Goal: Information Seeking & Learning: Learn about a topic

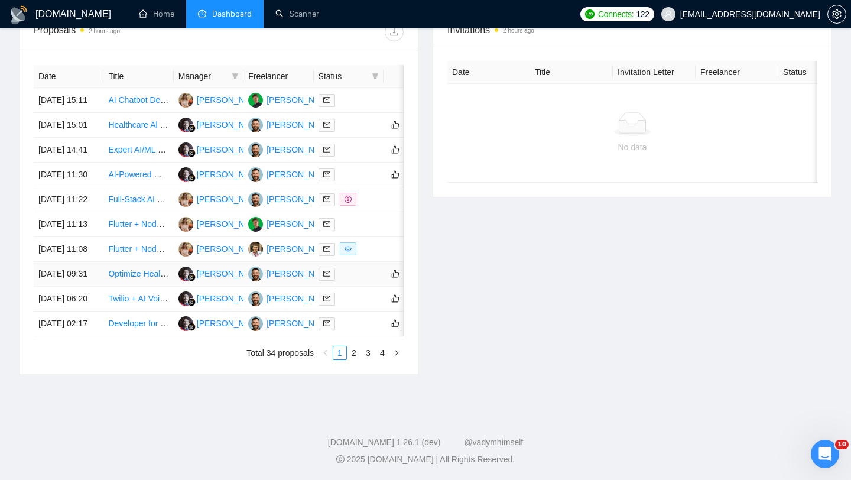
scroll to position [545, 0]
click at [350, 359] on link "2" at bounding box center [353, 352] width 13 height 13
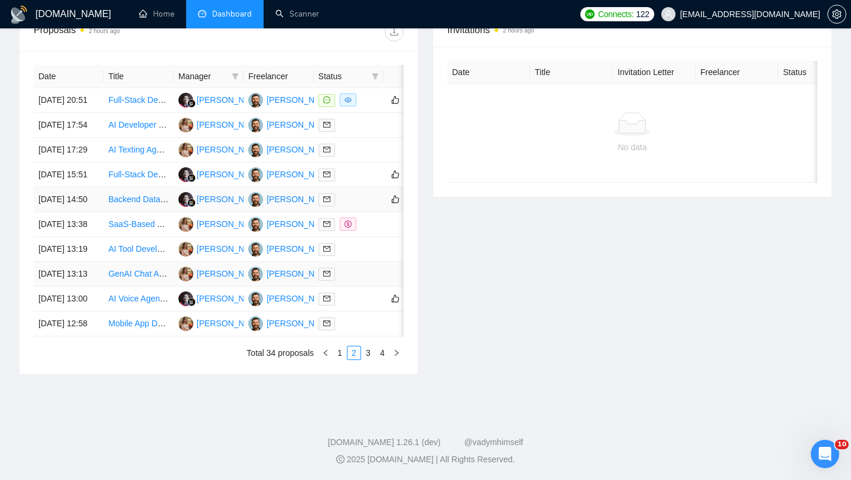
scroll to position [539, 0]
click at [343, 359] on link "1" at bounding box center [339, 352] width 13 height 13
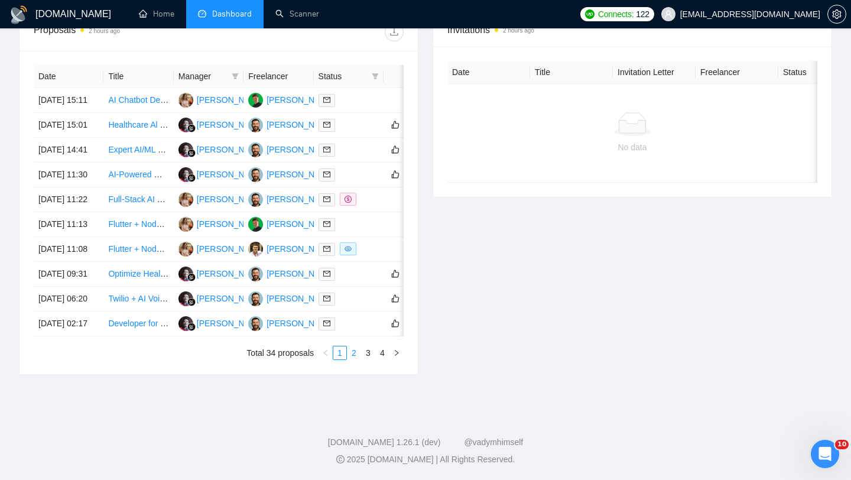
click at [350, 359] on link "2" at bounding box center [353, 352] width 13 height 13
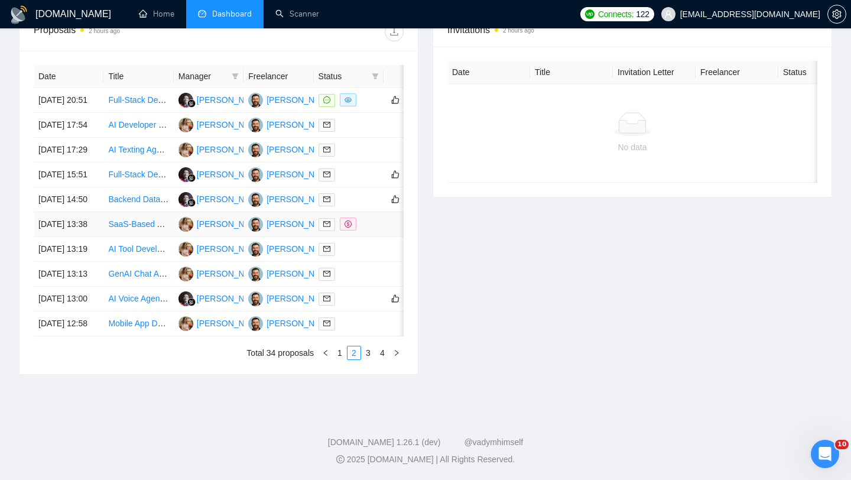
scroll to position [480, 0]
click at [83, 98] on td "01 Oct, 2025 20:51" at bounding box center [69, 100] width 70 height 25
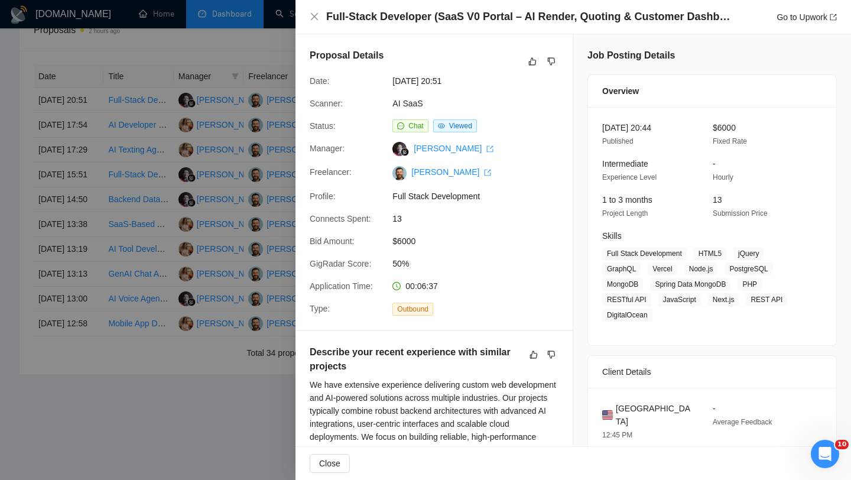
click at [304, 15] on div "Full-Stack Developer (SaaS V0 Portal – AI Render, Quoting & Customer Dashboard)…" at bounding box center [572, 17] width 555 height 34
click at [312, 16] on icon "close" at bounding box center [314, 16] width 9 height 9
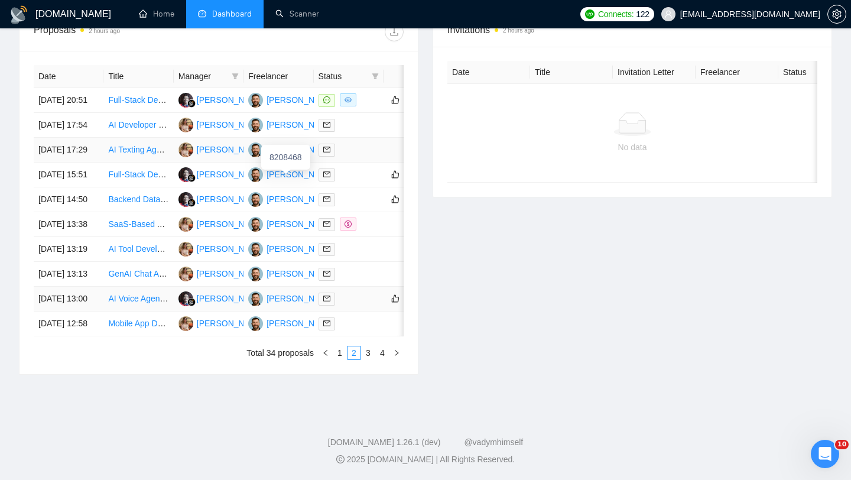
scroll to position [582, 0]
click at [340, 356] on link "1" at bounding box center [339, 352] width 13 height 13
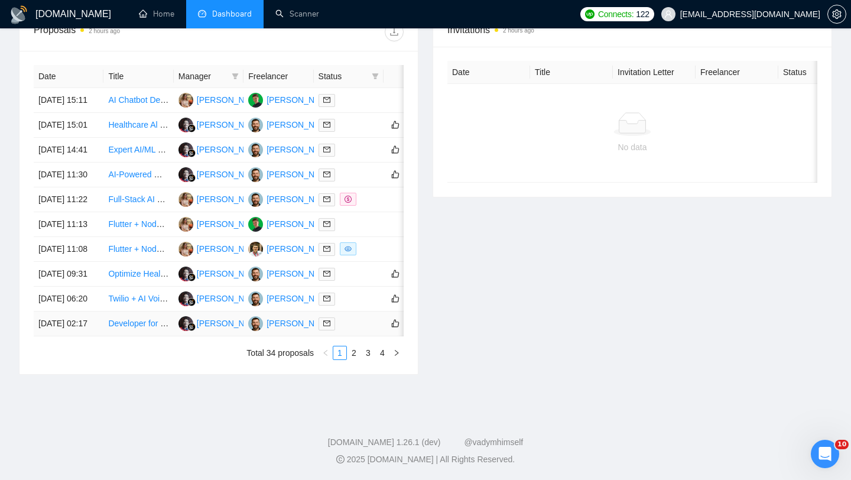
click at [97, 327] on td "[DATE] 02:17" at bounding box center [69, 323] width 70 height 25
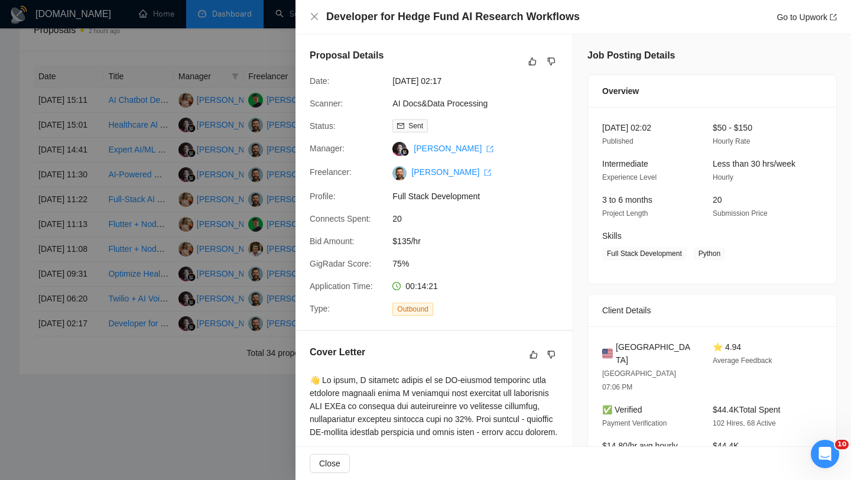
click at [385, 22] on h4 "Developer for Hedge Fund AI Research Workflows" at bounding box center [452, 16] width 253 height 15
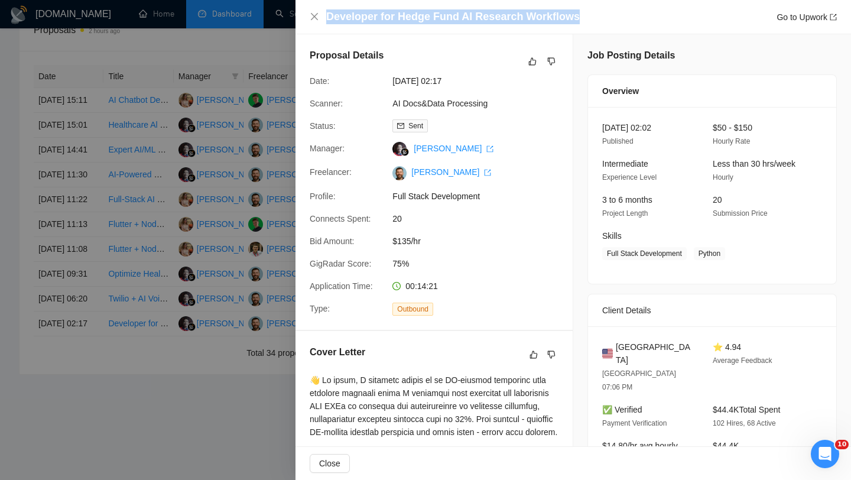
click at [385, 22] on h4 "Developer for Hedge Fund AI Research Workflows" at bounding box center [452, 16] width 253 height 15
copy h4 "Developer for Hedge Fund AI Research Workflows"
click at [314, 17] on icon "close" at bounding box center [314, 16] width 7 height 7
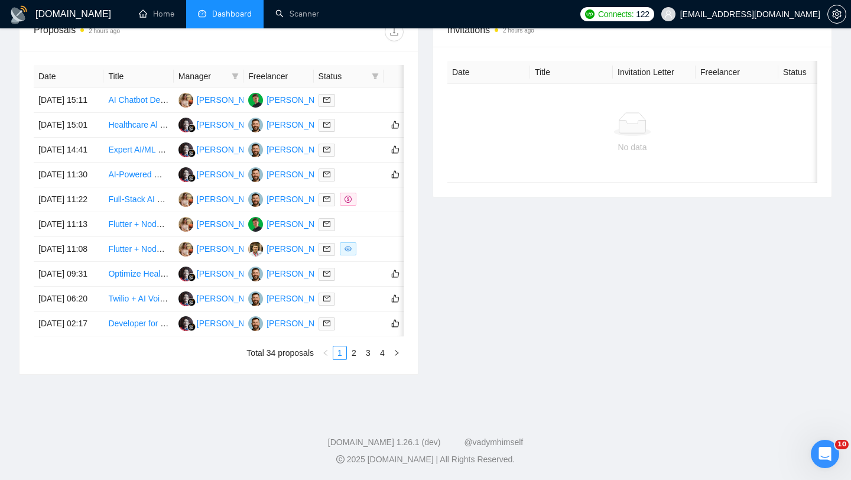
click at [93, 339] on div "Date Title Manager Freelancer Status 02 Oct, 2025 15:11 AI Chatbot Development …" at bounding box center [219, 212] width 370 height 295
click at [90, 326] on td "[DATE] 02:17" at bounding box center [69, 323] width 70 height 25
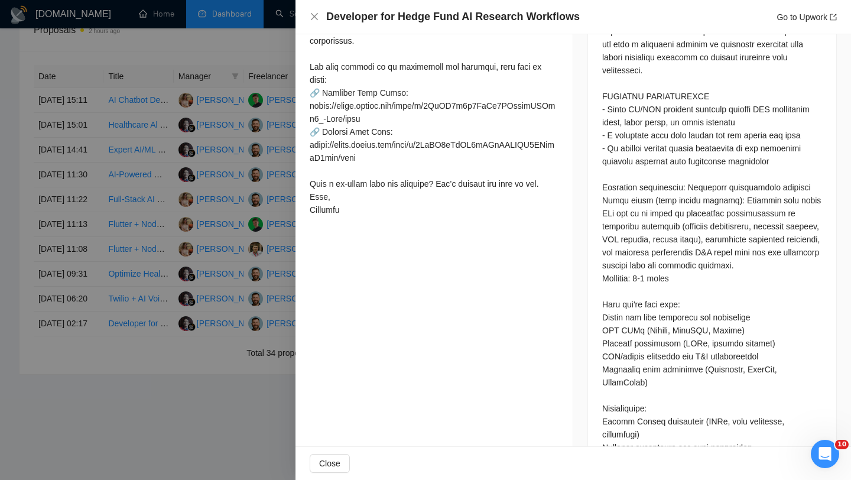
scroll to position [96, 0]
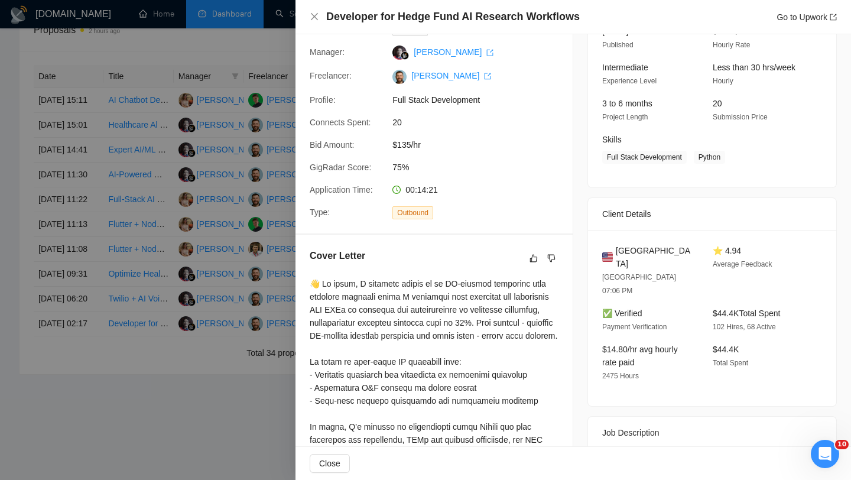
click at [633, 236] on div "United States Fort Lauderdale 07:06 PM ⭐ 4.94 Average Feedback ✅ Verified Payme…" at bounding box center [712, 318] width 248 height 176
click at [635, 255] on span "United States" at bounding box center [655, 257] width 78 height 26
copy span "United States"
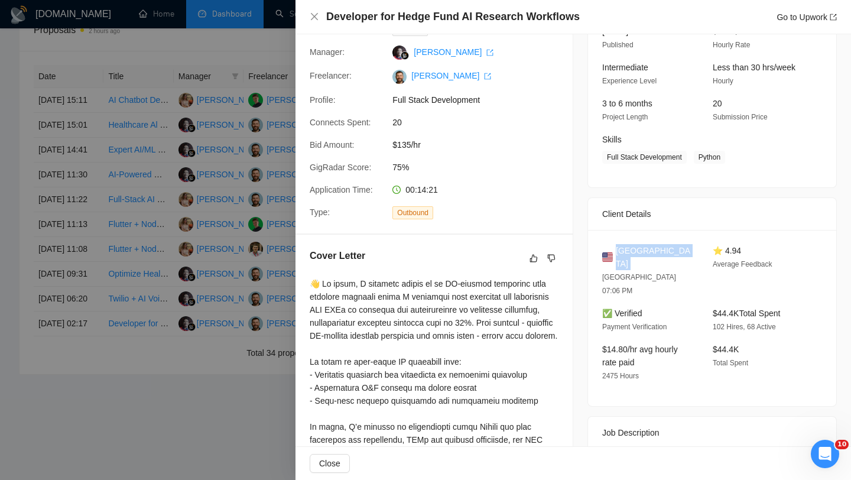
click at [308, 12] on div "Developer for Hedge Fund AI Research Workflows Go to Upwork" at bounding box center [572, 17] width 555 height 34
click at [311, 18] on icon "close" at bounding box center [314, 16] width 9 height 9
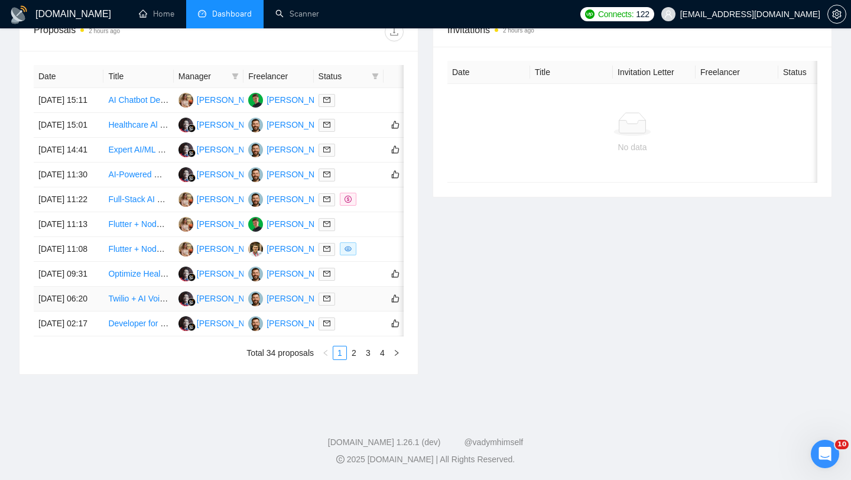
click at [100, 287] on td "[DATE] 06:20" at bounding box center [69, 299] width 70 height 25
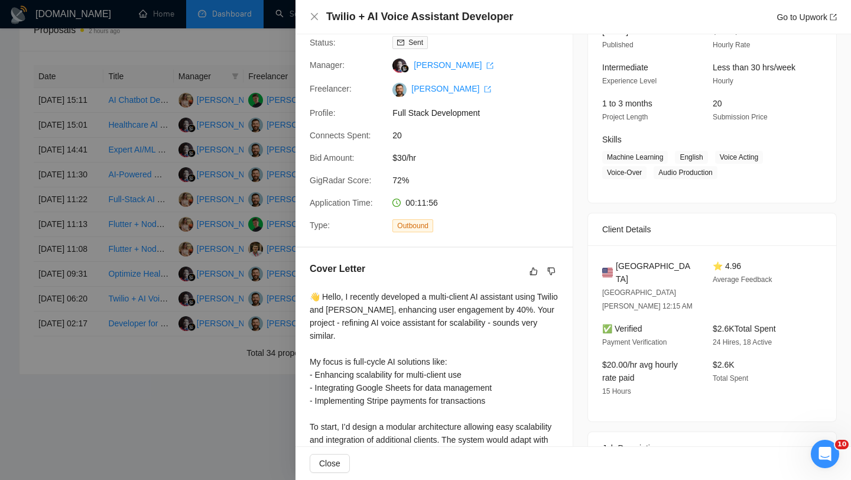
click at [359, 18] on h4 "Twilio + AI Voice Assistant Developer" at bounding box center [419, 16] width 187 height 15
copy h4 "Twilio + AI Voice Assistant Developer"
click at [309, 14] on div "Twilio + AI Voice Assistant Developer Go to Upwork" at bounding box center [572, 17] width 555 height 34
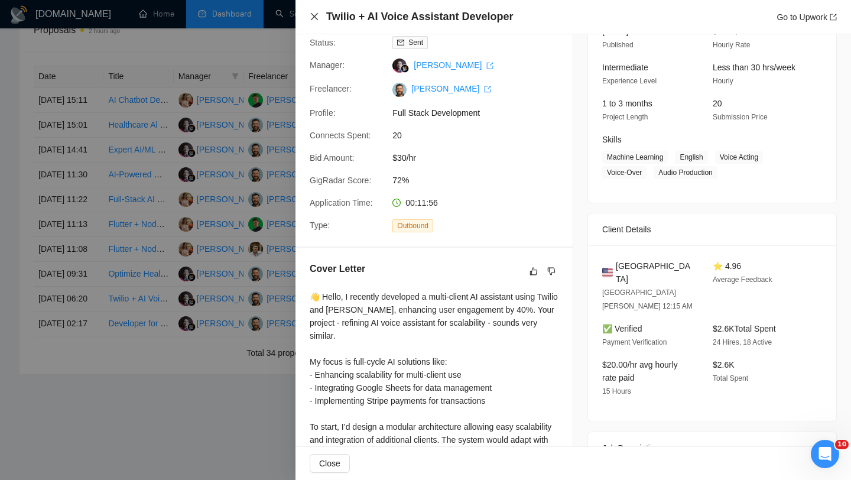
click at [318, 18] on icon "close" at bounding box center [314, 16] width 9 height 9
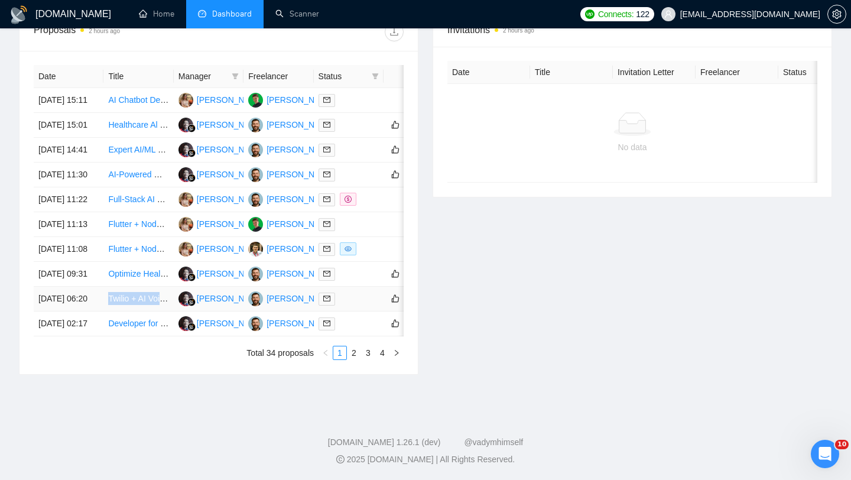
click at [97, 287] on td "[DATE] 06:20" at bounding box center [69, 299] width 70 height 25
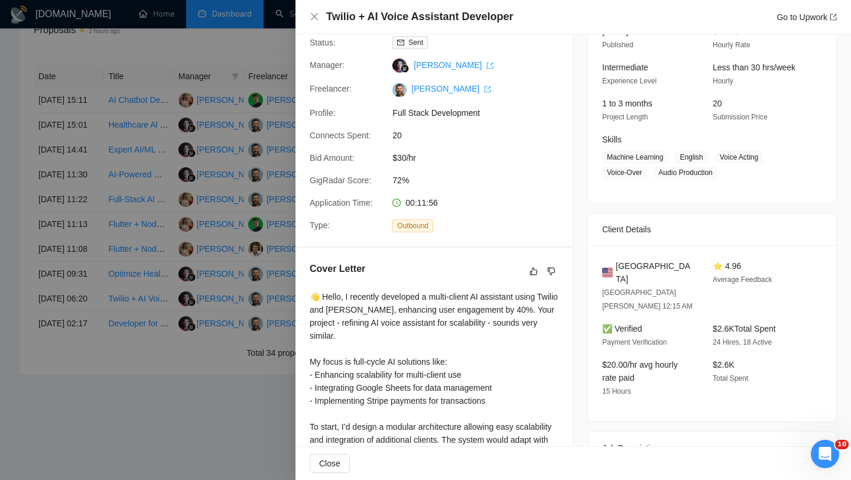
scroll to position [97, 0]
click at [636, 269] on span "United States" at bounding box center [655, 272] width 78 height 26
copy span "United States"
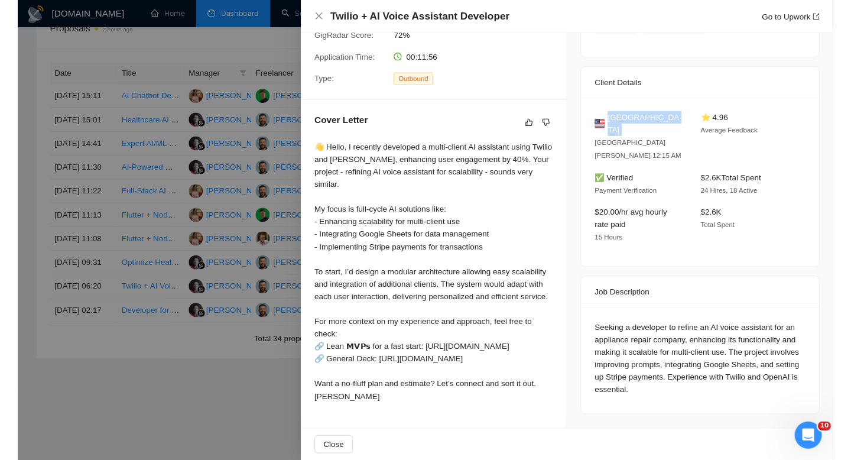
scroll to position [308, 0]
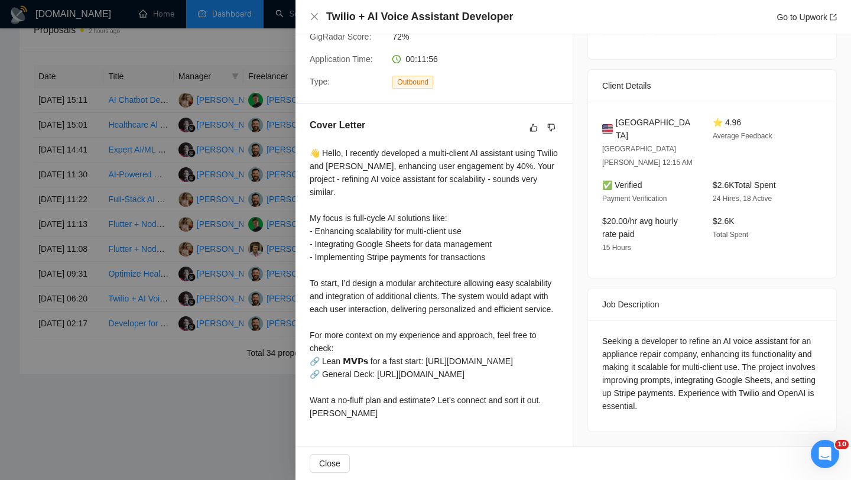
click at [300, 17] on div "Twilio + AI Voice Assistant Developer Go to Upwork" at bounding box center [572, 17] width 555 height 34
click at [312, 17] on icon "close" at bounding box center [314, 16] width 9 height 9
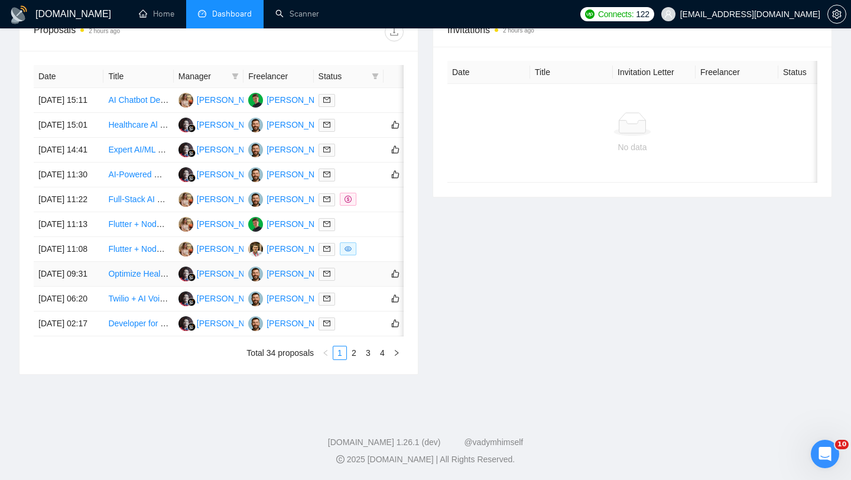
click at [96, 262] on td "[DATE] 09:31" at bounding box center [69, 274] width 70 height 25
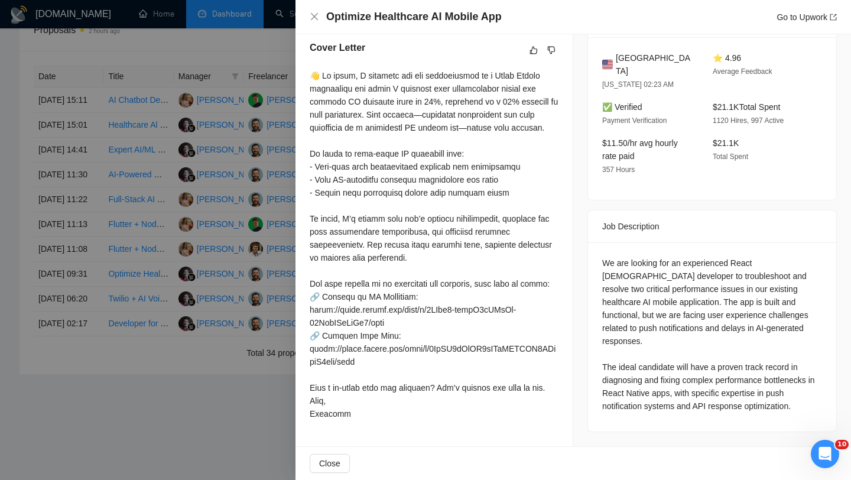
click at [449, 19] on h4 "Optimize Healthcare AI Mobile App" at bounding box center [413, 16] width 175 height 15
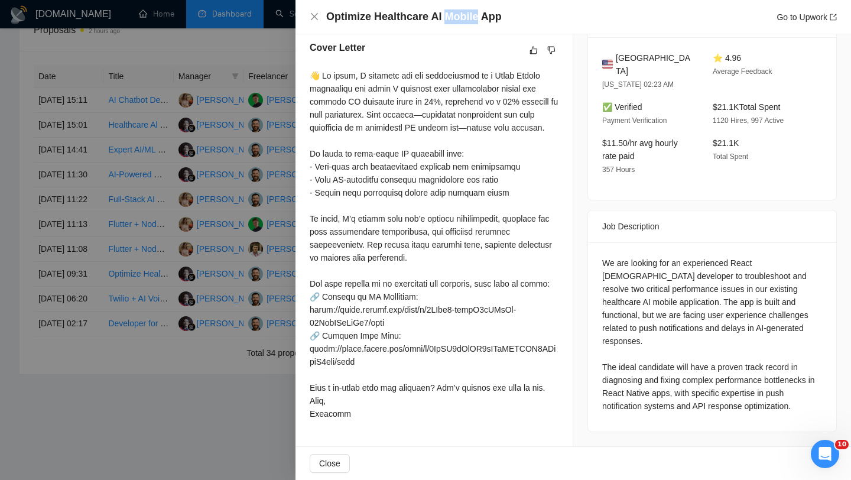
click at [449, 19] on h4 "Optimize Healthcare AI Mobile App" at bounding box center [413, 16] width 175 height 15
click at [310, 22] on div "Optimize Healthcare AI Mobile App Go to Upwork" at bounding box center [573, 16] width 527 height 15
click at [311, 22] on div "Optimize Healthcare AI Mobile App Go to Upwork" at bounding box center [573, 16] width 527 height 15
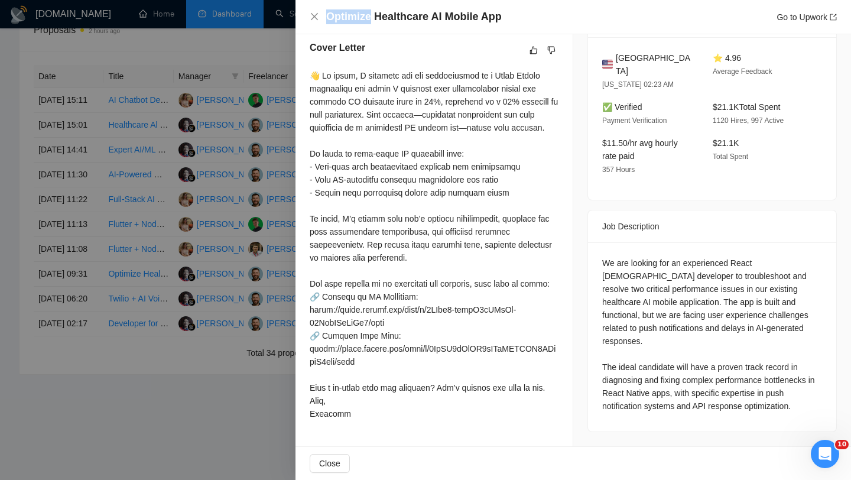
click at [311, 22] on div "Optimize Healthcare AI Mobile App Go to Upwork" at bounding box center [573, 16] width 527 height 15
click at [311, 21] on icon "close" at bounding box center [314, 16] width 9 height 9
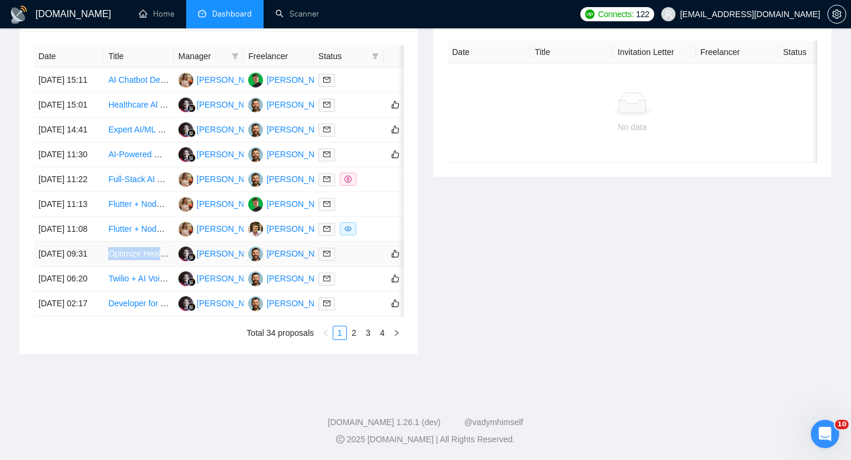
click at [90, 255] on td "[DATE] 09:31" at bounding box center [69, 254] width 70 height 25
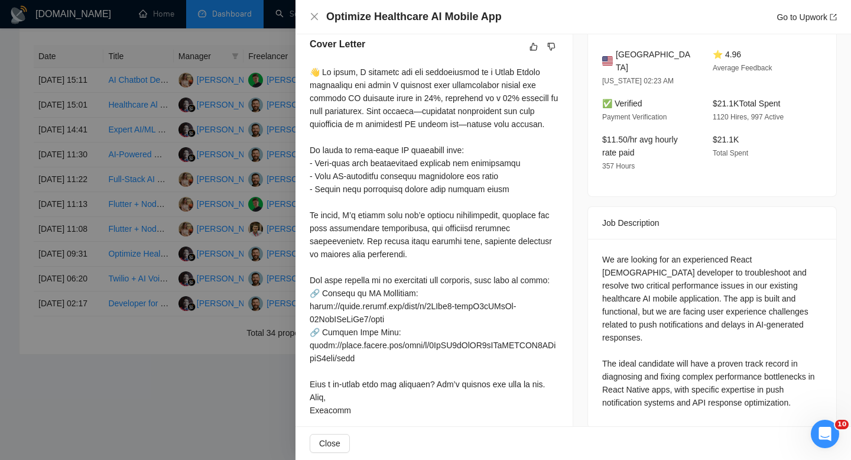
click at [641, 48] on span "United States" at bounding box center [655, 61] width 78 height 26
copy span "United States"
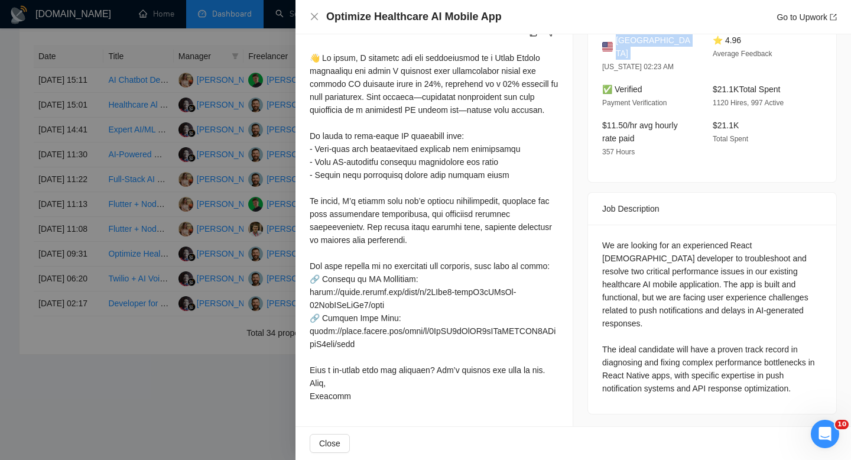
scroll to position [317, 0]
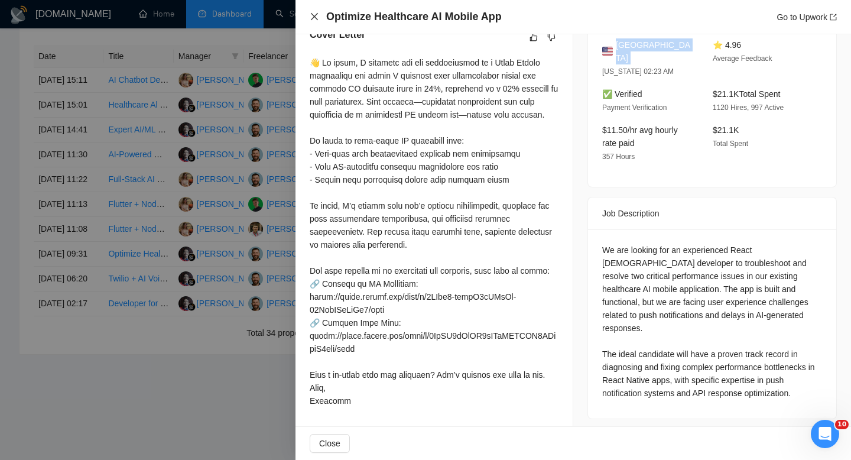
click at [311, 16] on icon "close" at bounding box center [314, 16] width 9 height 9
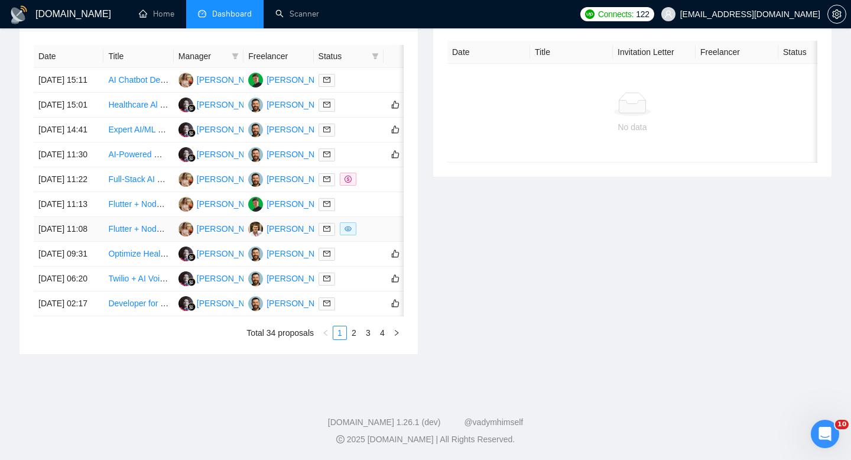
click at [98, 217] on td "[DATE] 11:08" at bounding box center [69, 229] width 70 height 25
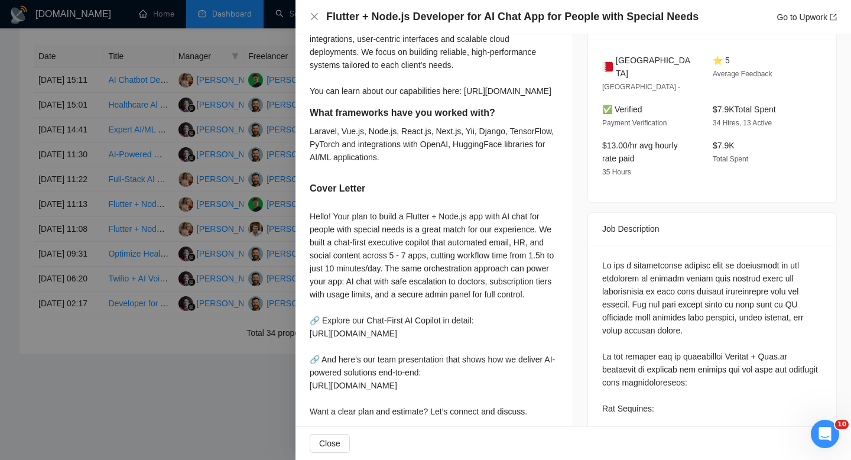
click at [448, 15] on h4 "Flutter + Node.js Developer for AI Chat App for People with Special Needs" at bounding box center [512, 16] width 372 height 15
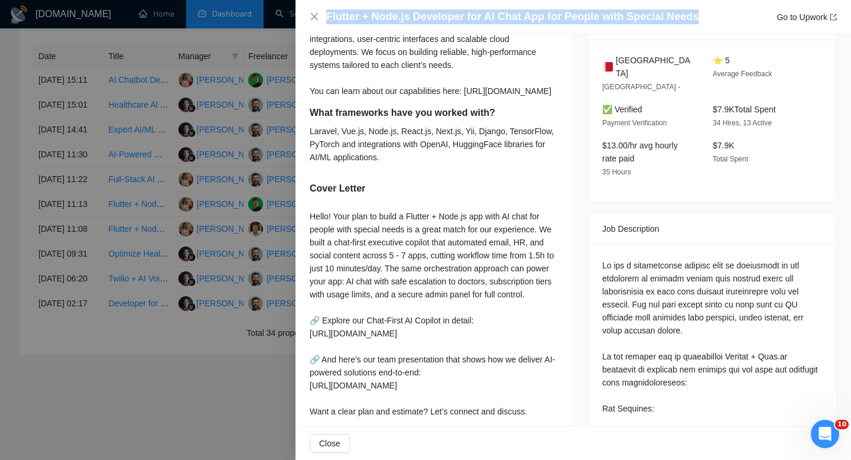
click at [448, 15] on h4 "Flutter + Node.js Developer for AI Chat App for People with Special Needs" at bounding box center [512, 16] width 372 height 15
copy h4 "Flutter + Node.js Developer for AI Chat App for People with Special Needs"
click at [313, 20] on icon "close" at bounding box center [314, 16] width 9 height 9
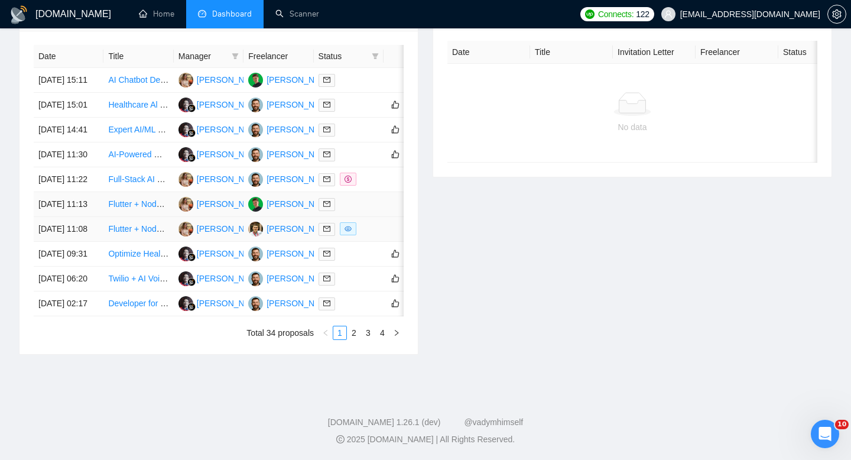
click at [94, 217] on td "[DATE] 11:08" at bounding box center [69, 229] width 70 height 25
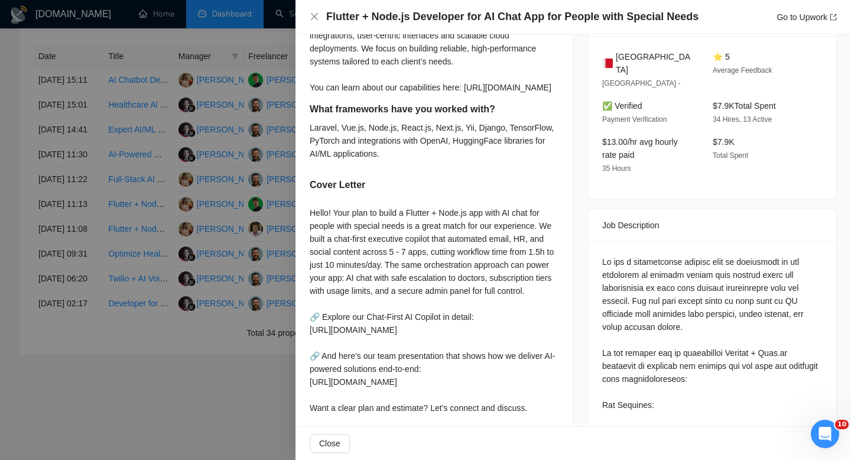
scroll to position [322, 0]
click at [628, 51] on span "Bahrain" at bounding box center [655, 62] width 78 height 26
copy span "Bahrain"
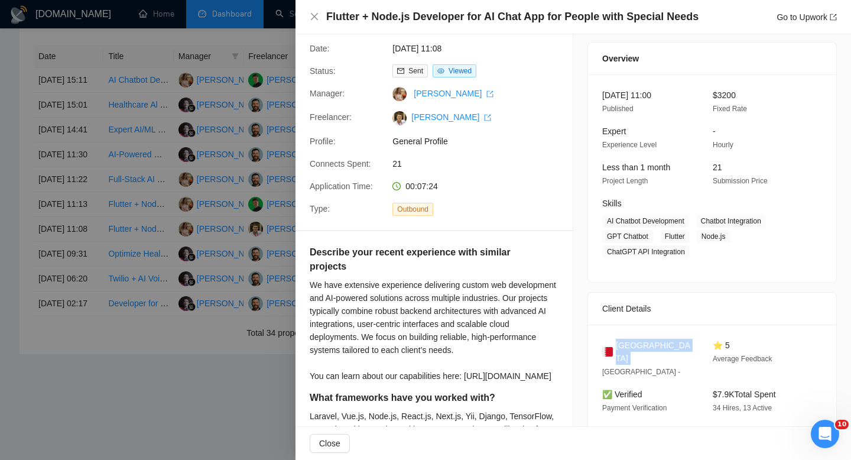
scroll to position [0, 0]
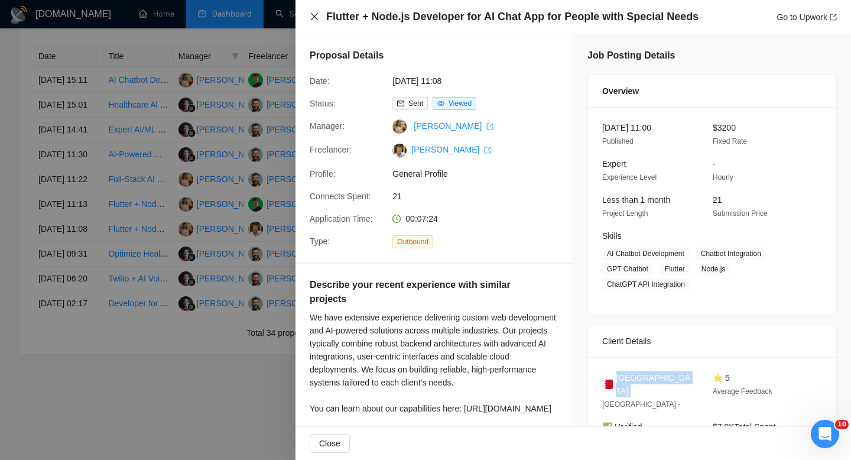
click at [317, 20] on icon "close" at bounding box center [314, 16] width 9 height 9
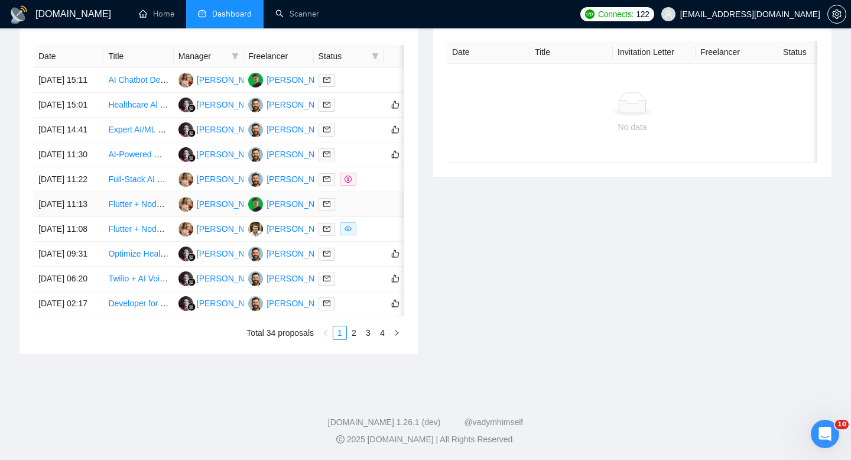
click at [103, 192] on td "Flutter + Node.js Developer for AI Chat App for People with Special Needs" at bounding box center [138, 204] width 70 height 25
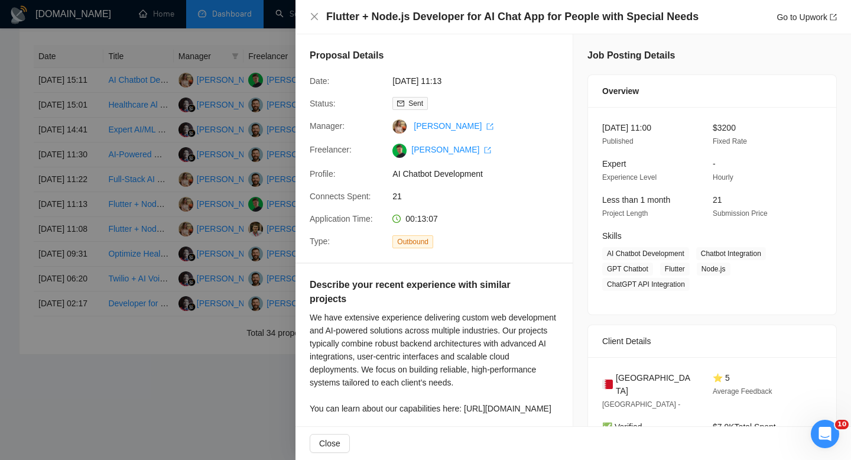
click at [401, 4] on div "Flutter + Node.js Developer for AI Chat App for People with Special Needs Go to…" at bounding box center [572, 17] width 555 height 34
click at [401, 17] on h4 "Flutter + Node.js Developer for AI Chat App for People with Special Needs" at bounding box center [512, 16] width 372 height 15
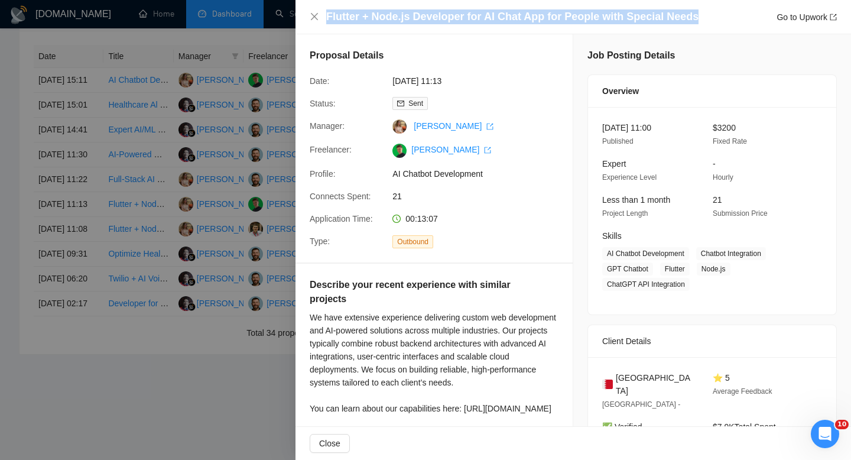
copy h4 "Flutter + Node.js Developer for AI Chat App for People with Special Needs"
click at [311, 19] on icon "close" at bounding box center [314, 16] width 7 height 7
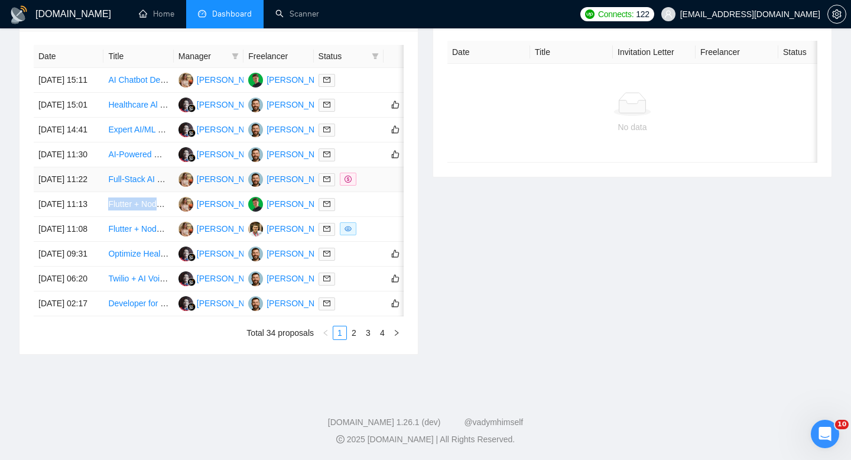
click at [97, 167] on td "[DATE] 11:22" at bounding box center [69, 179] width 70 height 25
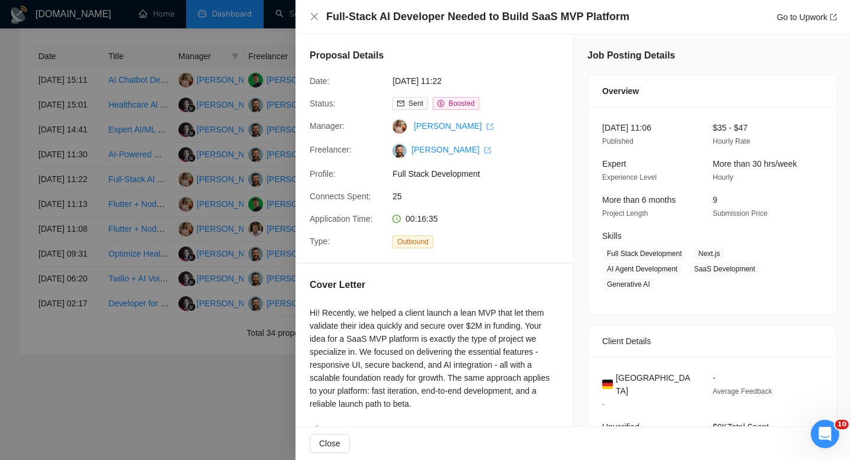
click at [419, 14] on h4 "Full-Stack AI Developer Needed to Build SaaS MVP Platform" at bounding box center [477, 16] width 303 height 15
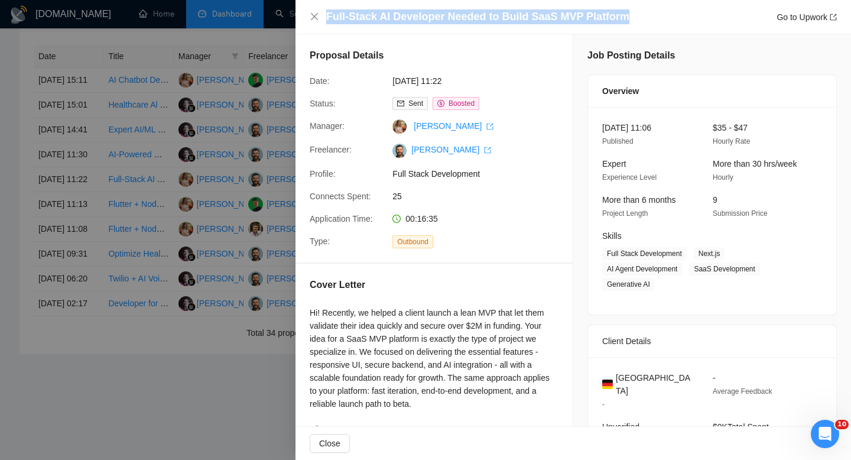
click at [419, 14] on h4 "Full-Stack AI Developer Needed to Build SaaS MVP Platform" at bounding box center [477, 16] width 303 height 15
copy h4 "Full-Stack AI Developer Needed to Build SaaS MVP Platform"
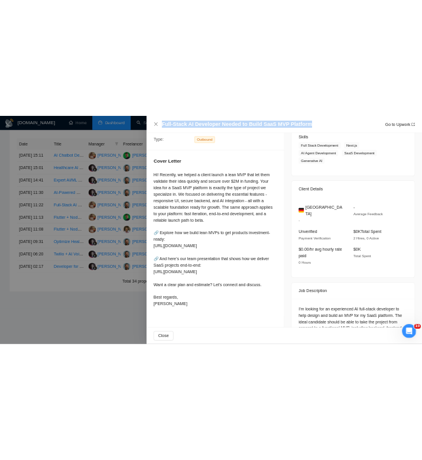
scroll to position [193, 0]
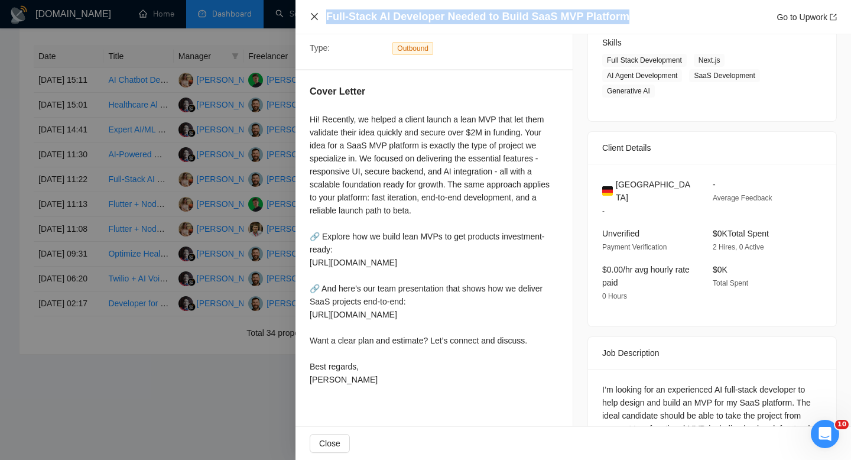
click at [311, 17] on icon "close" at bounding box center [314, 16] width 9 height 9
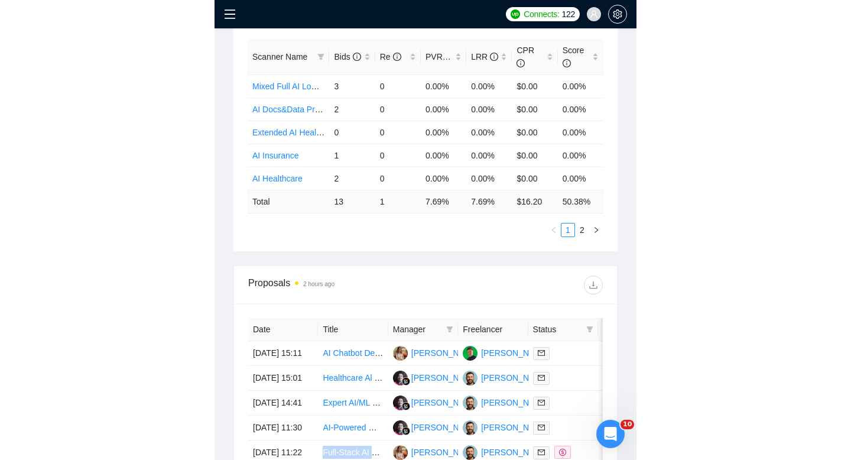
scroll to position [530, 0]
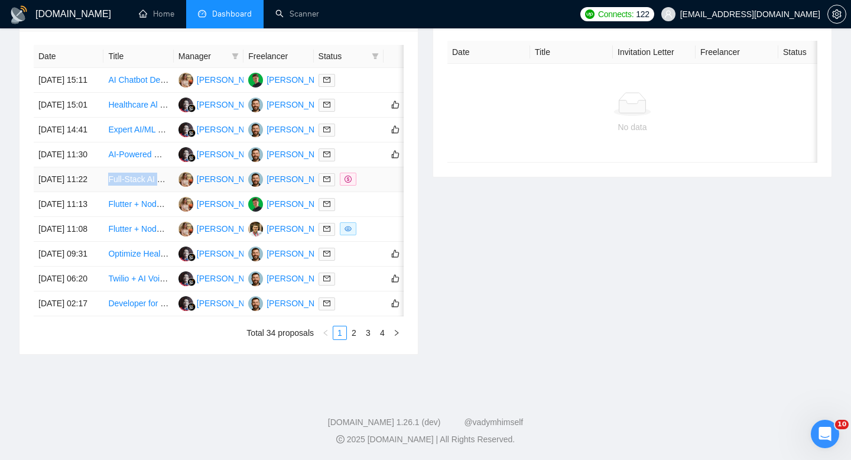
click at [105, 186] on td "Full-Stack AI Developer Needed to Build SaaS MVP Platform" at bounding box center [138, 179] width 70 height 25
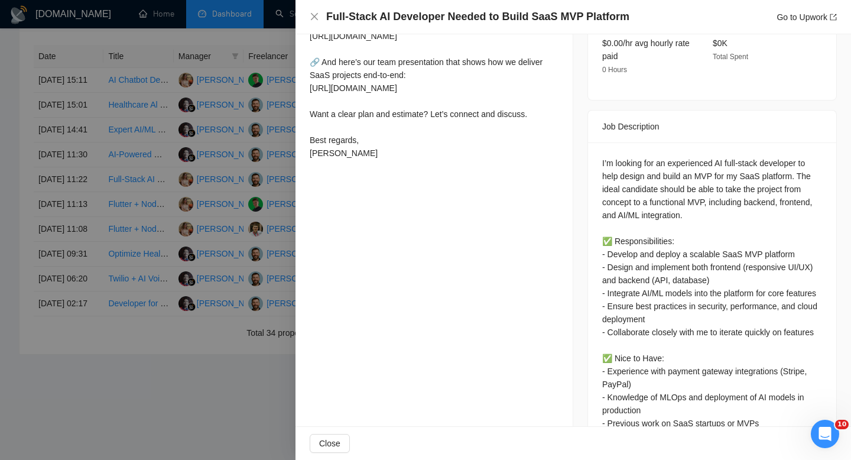
scroll to position [468, 0]
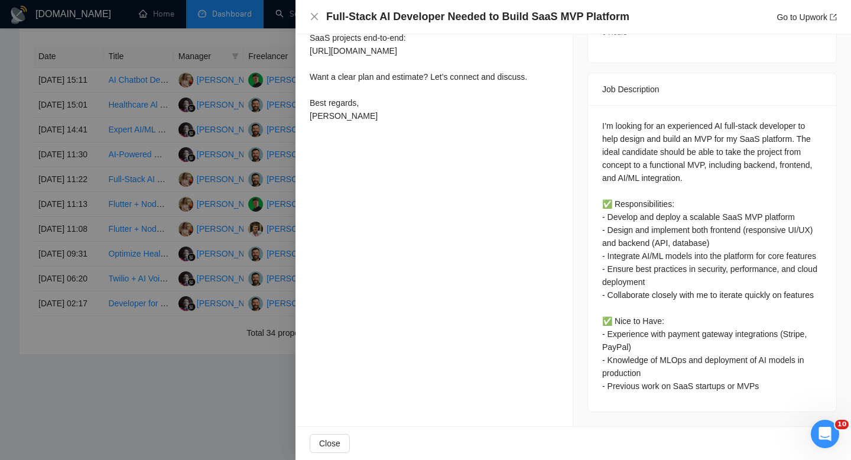
click at [320, 12] on div "Full-Stack AI Developer Needed to Build SaaS MVP Platform Go to Upwork" at bounding box center [573, 16] width 527 height 15
click at [319, 14] on div "Full-Stack AI Developer Needed to Build SaaS MVP Platform Go to Upwork" at bounding box center [573, 16] width 527 height 15
click at [314, 16] on icon "close" at bounding box center [314, 16] width 7 height 7
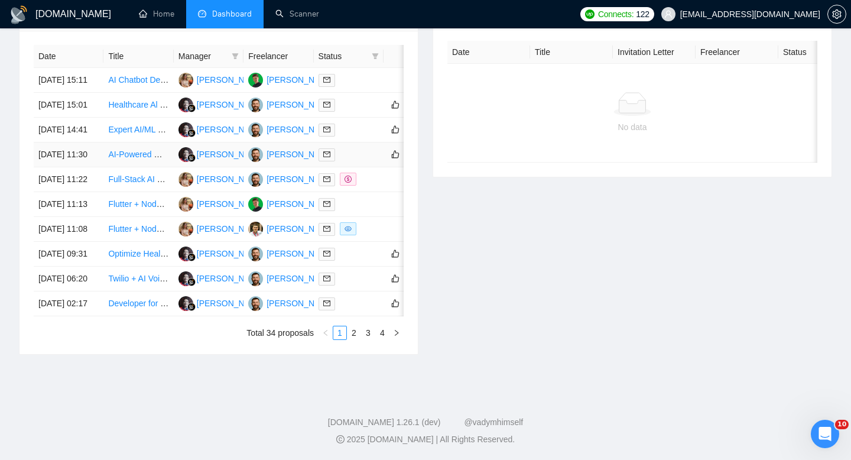
click at [79, 165] on td "[DATE] 11:30" at bounding box center [69, 154] width 70 height 25
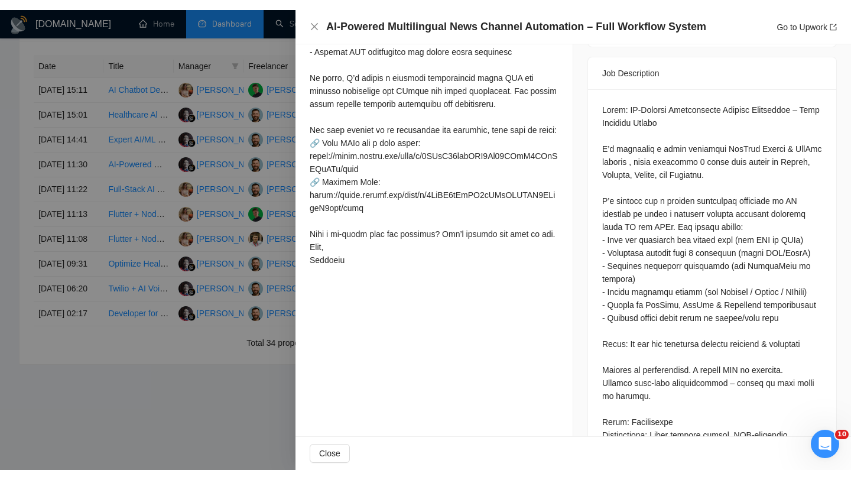
scroll to position [454, 0]
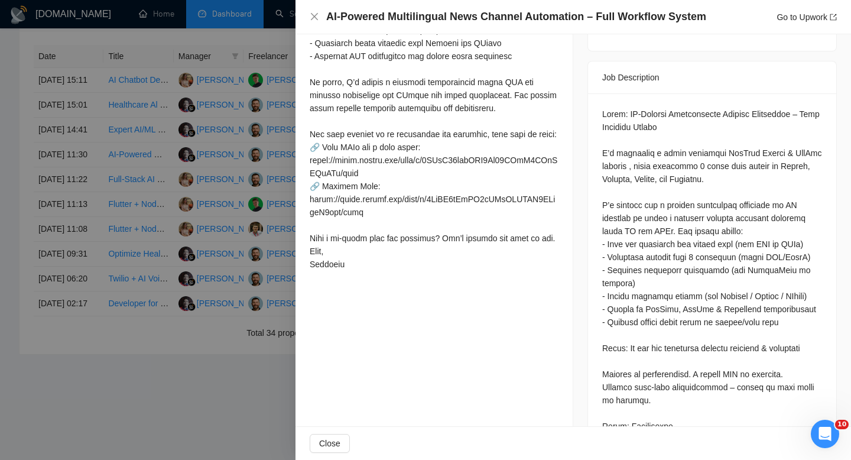
click at [398, 24] on div "AI-Powered Multilingual News Channel Automation – Full Workflow System Go to Up…" at bounding box center [572, 17] width 555 height 34
click at [398, 19] on h4 "AI-Powered Multilingual News Channel Automation – Full Workflow System" at bounding box center [516, 16] width 380 height 15
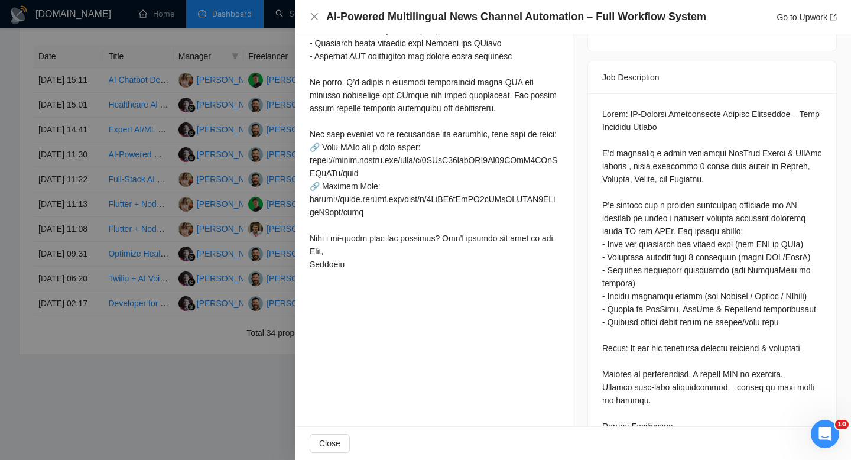
click at [398, 19] on h4 "AI-Powered Multilingual News Channel Automation – Full Workflow System" at bounding box center [516, 16] width 380 height 15
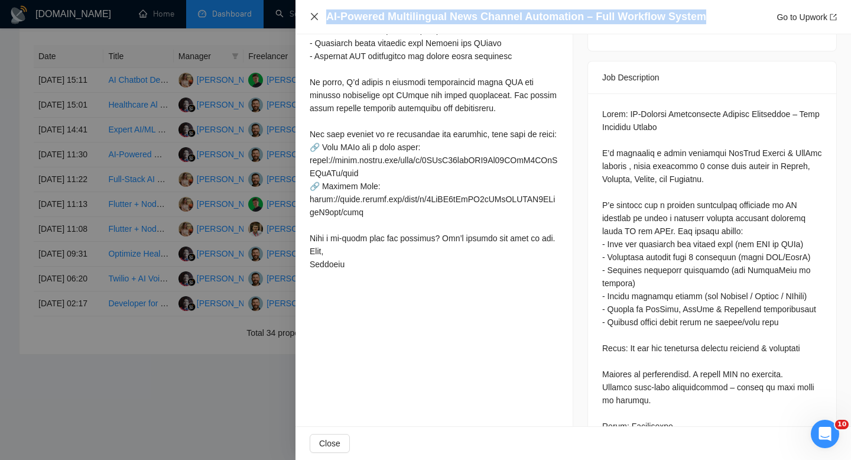
click at [313, 13] on icon "close" at bounding box center [314, 16] width 9 height 9
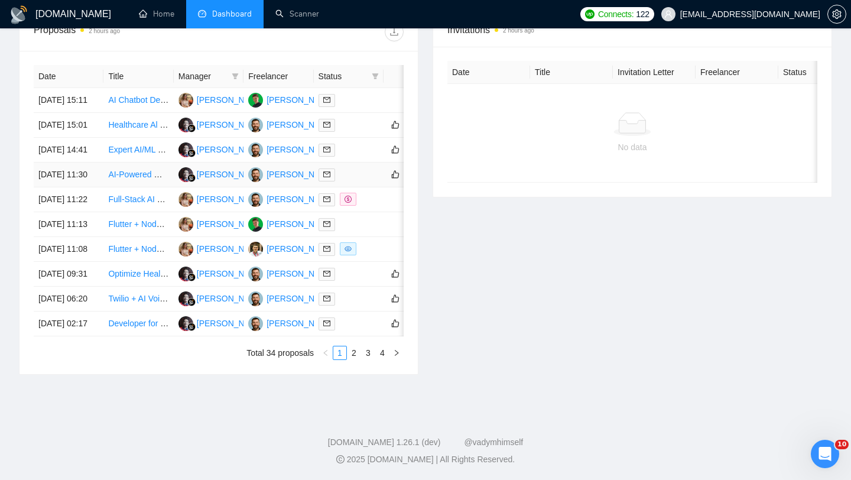
click at [79, 162] on td "[DATE] 11:30" at bounding box center [69, 174] width 70 height 25
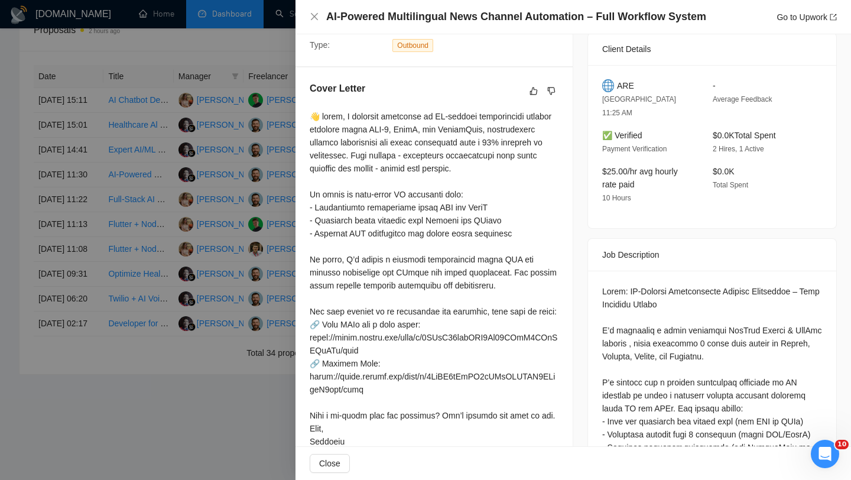
scroll to position [12, 0]
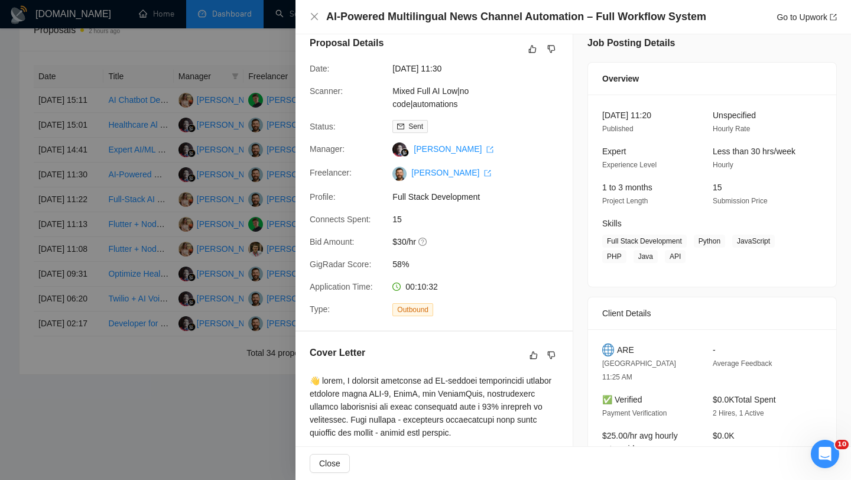
click at [622, 346] on span "ARE" at bounding box center [625, 349] width 17 height 13
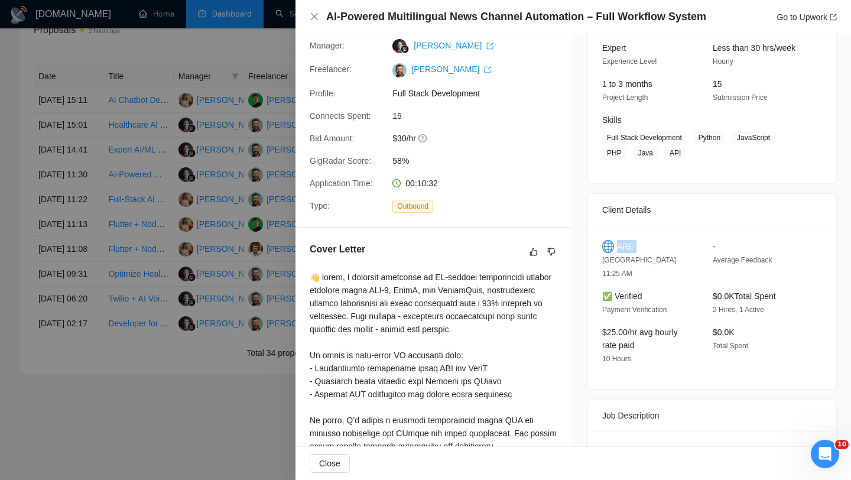
scroll to position [86, 0]
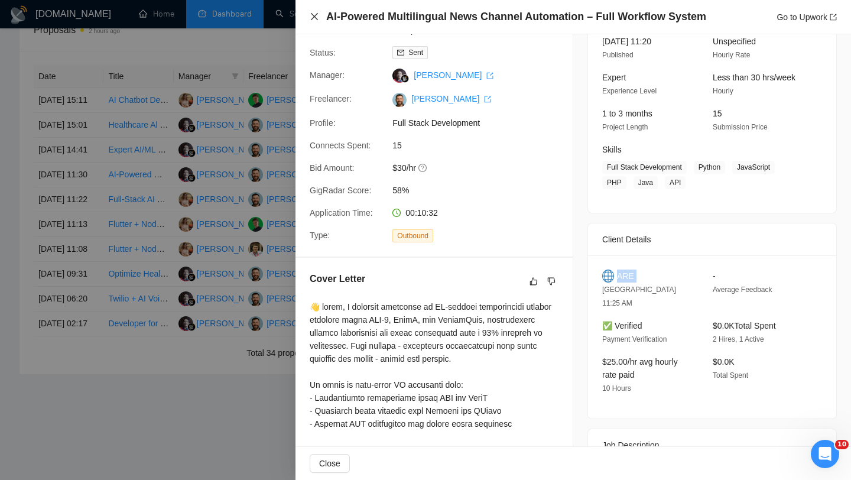
click at [317, 17] on icon "close" at bounding box center [314, 16] width 9 height 9
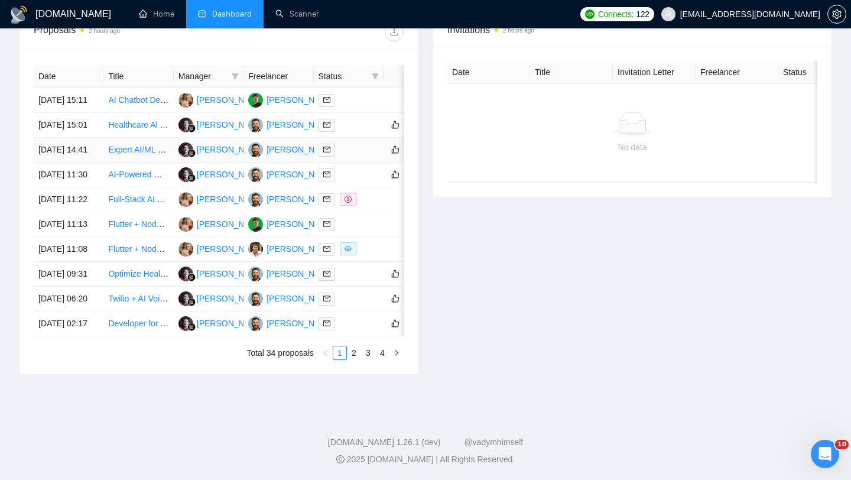
click at [100, 138] on td "[DATE] 14:41" at bounding box center [69, 150] width 70 height 25
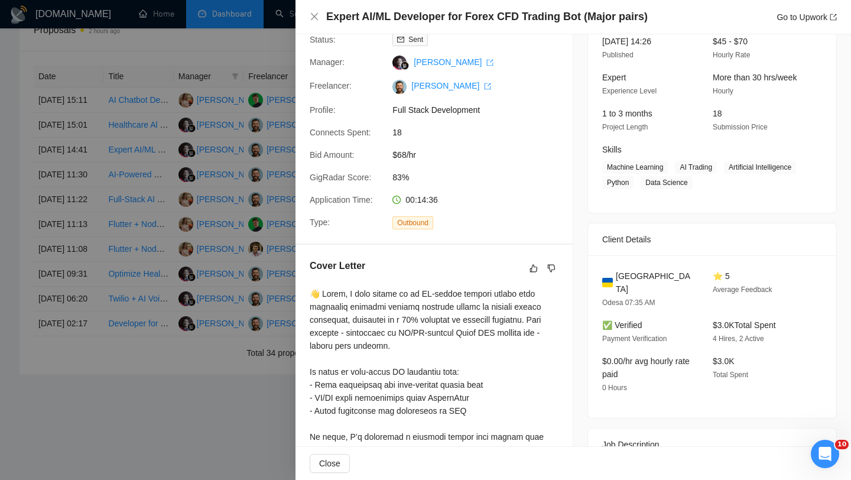
click at [469, 24] on div "Expert AI/ML Developer for Forex CFD Trading Bot (Major pairs) Go to Upwork" at bounding box center [572, 17] width 555 height 34
click at [465, 15] on h4 "Expert AI/ML Developer for Forex CFD Trading Bot (Major pairs)" at bounding box center [486, 16] width 321 height 15
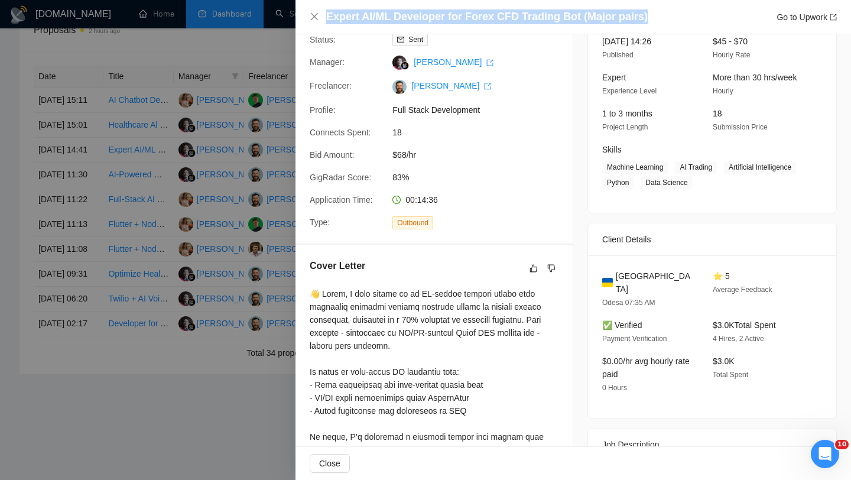
click at [465, 15] on h4 "Expert AI/ML Developer for Forex CFD Trading Bot (Major pairs)" at bounding box center [486, 16] width 321 height 15
click at [313, 14] on icon "close" at bounding box center [314, 16] width 9 height 9
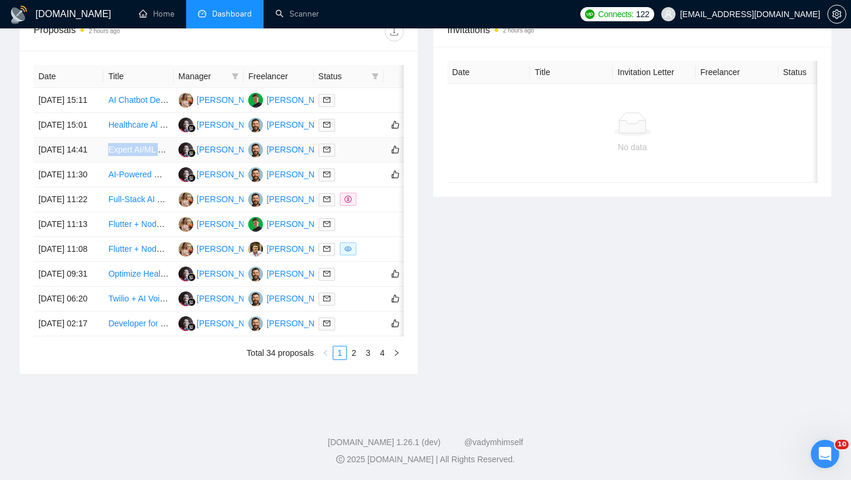
click at [97, 138] on td "[DATE] 14:41" at bounding box center [69, 150] width 70 height 25
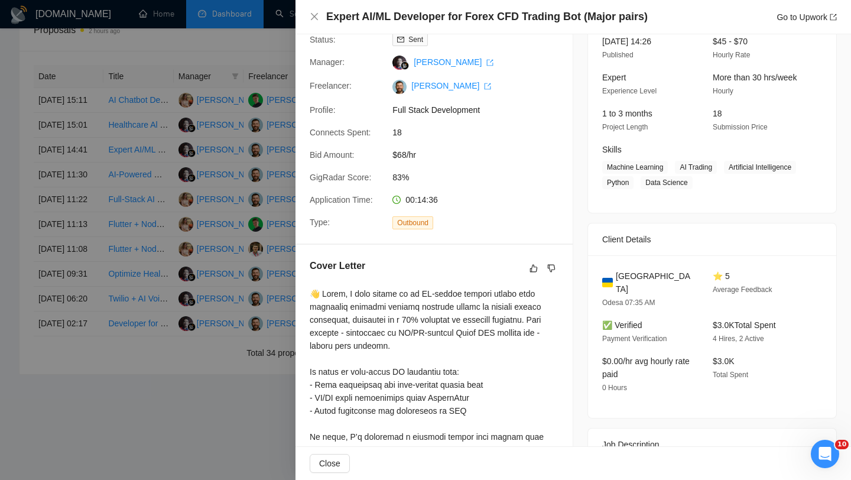
click at [640, 274] on span "Ukraine" at bounding box center [655, 282] width 78 height 26
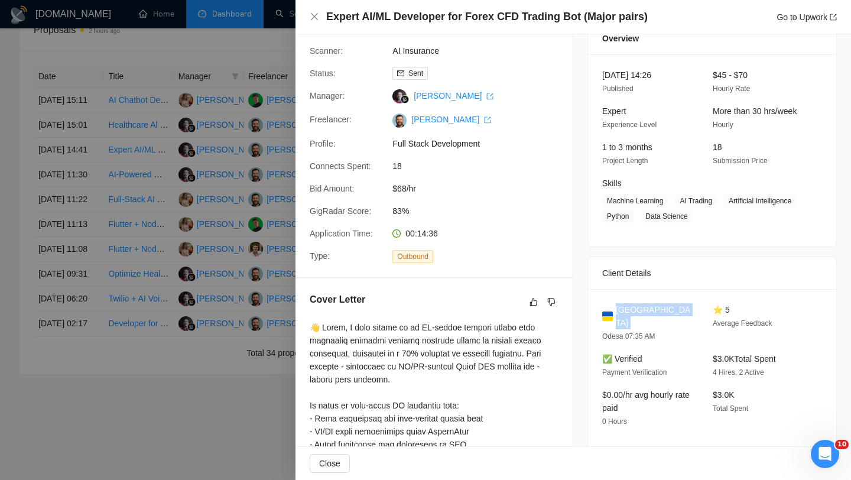
scroll to position [0, 0]
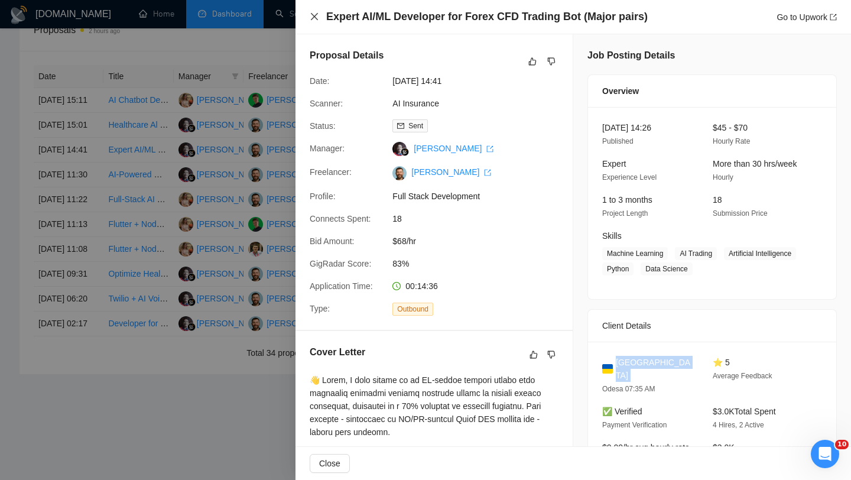
click at [314, 19] on icon "close" at bounding box center [314, 16] width 9 height 9
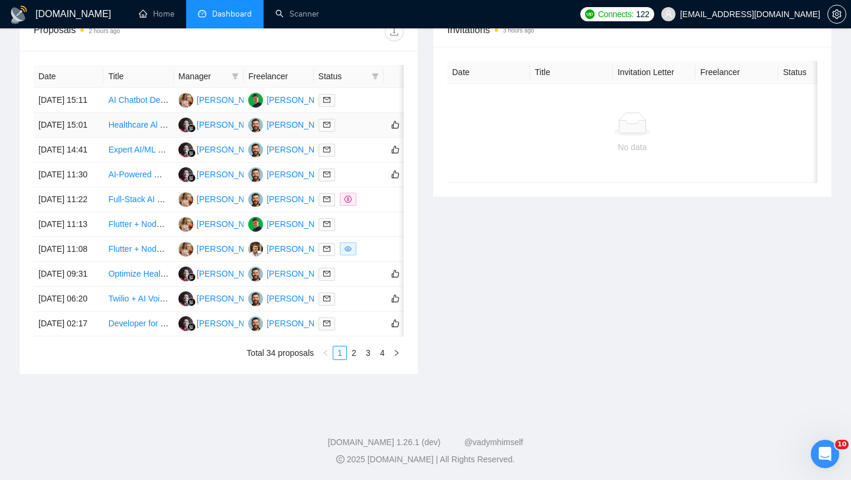
click at [94, 113] on td "[DATE] 15:01" at bounding box center [69, 125] width 70 height 25
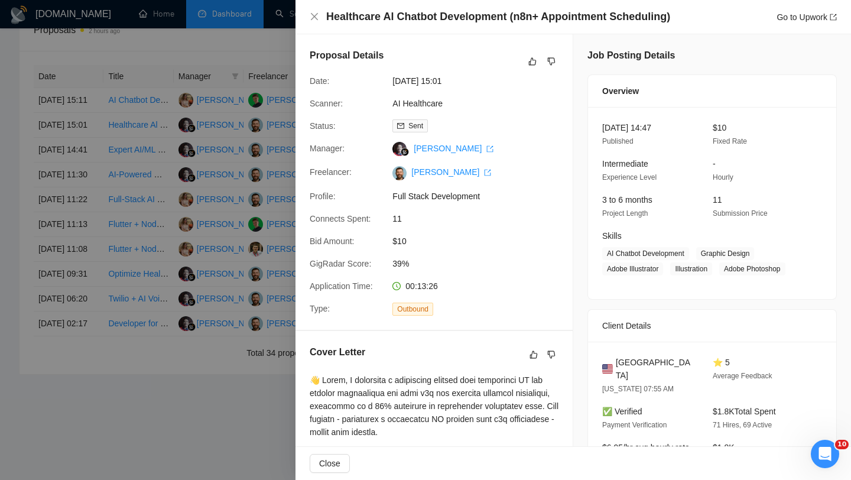
click at [412, 18] on h4 "Healthcare Al Chatbot Development (n8n+ Appointment Scheduling)" at bounding box center [498, 16] width 344 height 15
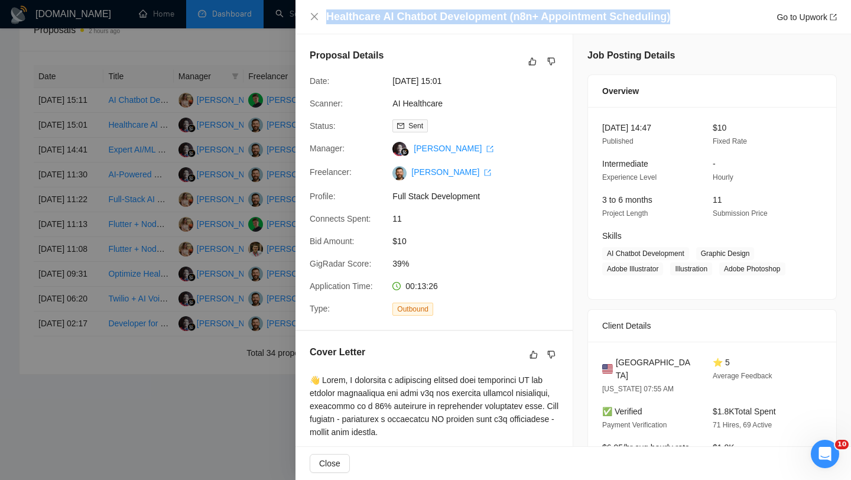
click at [412, 18] on h4 "Healthcare Al Chatbot Development (n8n+ Appointment Scheduling)" at bounding box center [498, 16] width 344 height 15
click at [315, 16] on icon "close" at bounding box center [314, 16] width 9 height 9
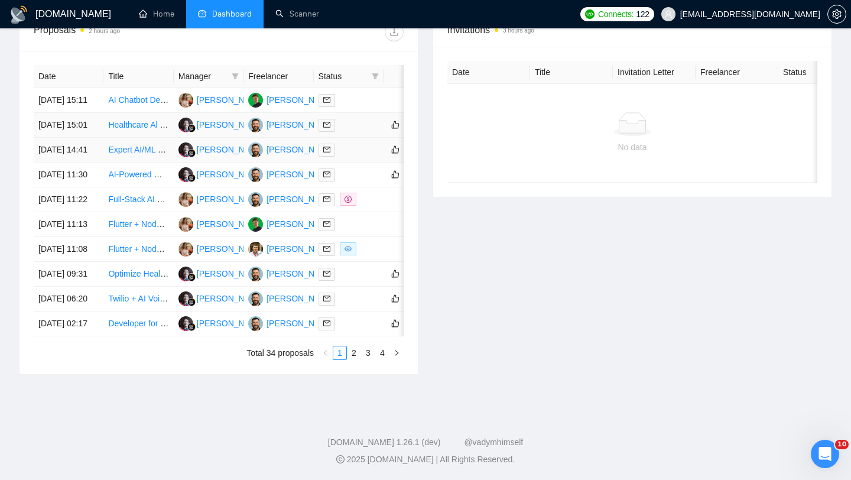
click at [84, 113] on td "[DATE] 15:01" at bounding box center [69, 125] width 70 height 25
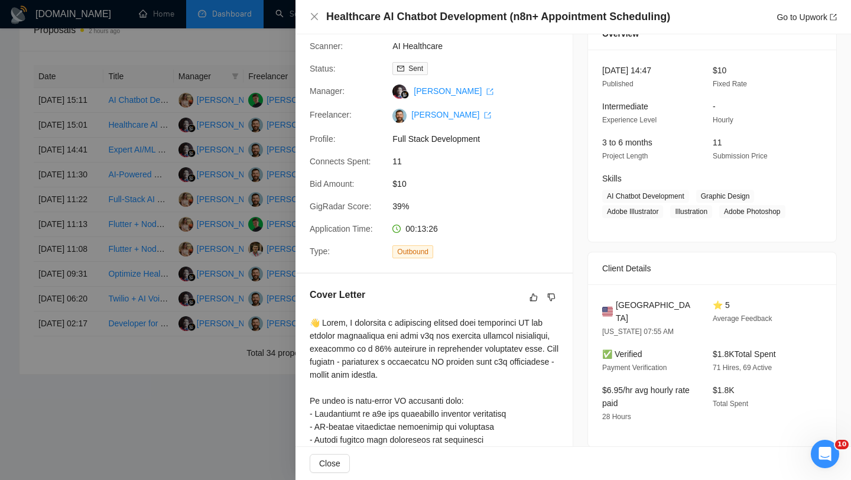
scroll to position [126, 0]
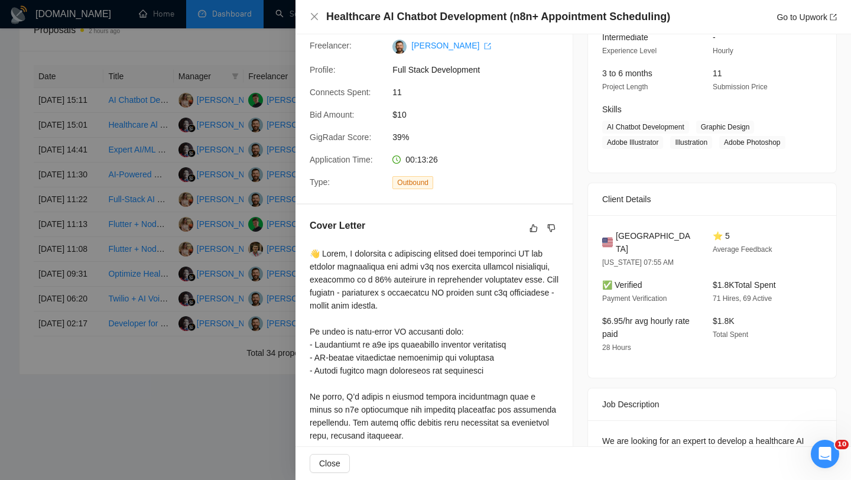
click at [632, 230] on span "United States" at bounding box center [655, 242] width 78 height 26
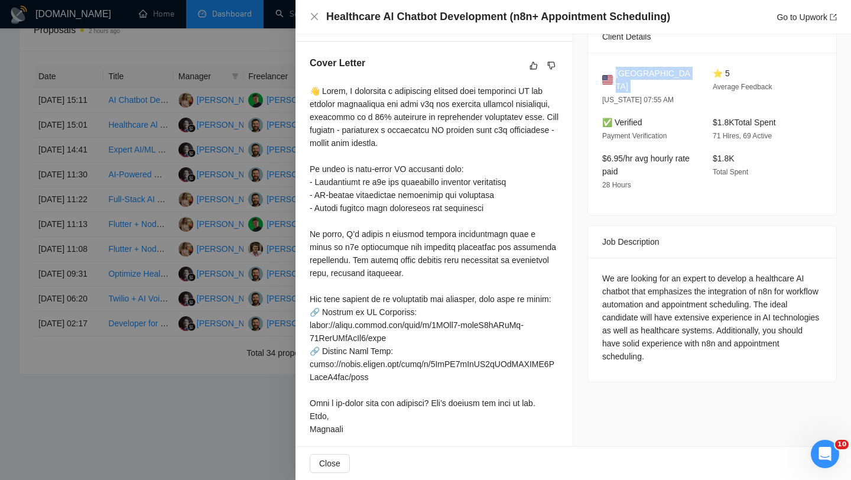
scroll to position [261, 0]
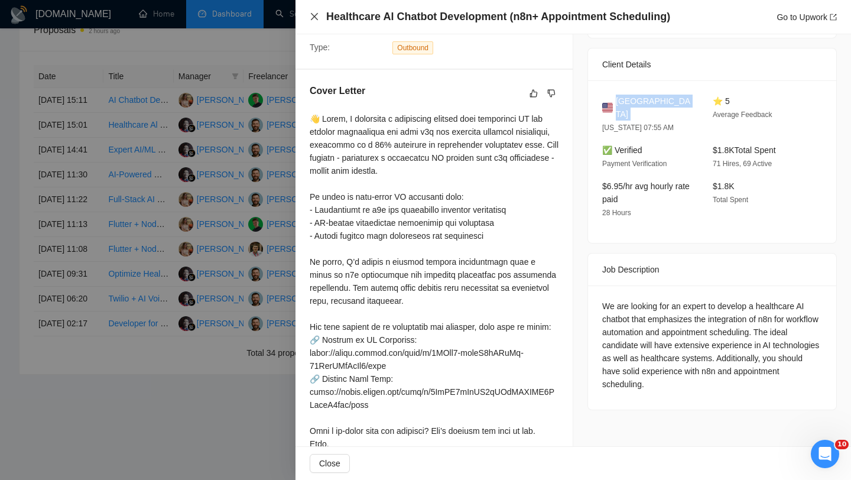
click at [316, 15] on icon "close" at bounding box center [314, 16] width 7 height 7
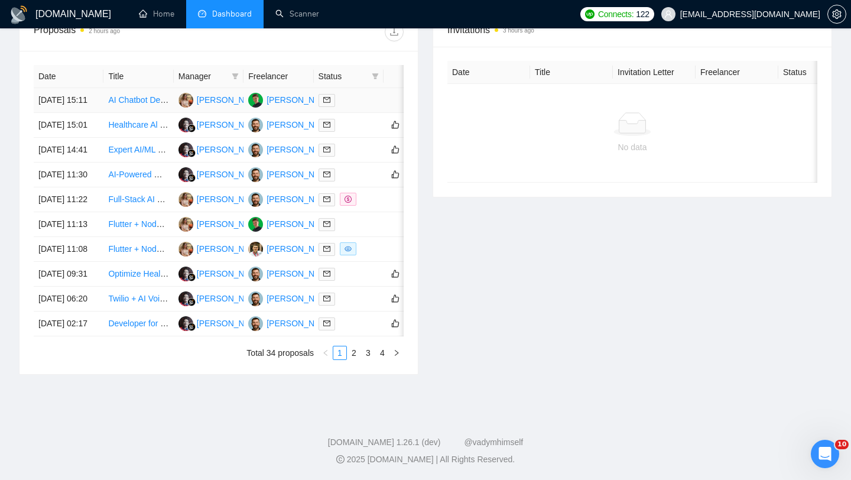
click at [84, 88] on td "[DATE] 15:11" at bounding box center [69, 100] width 70 height 25
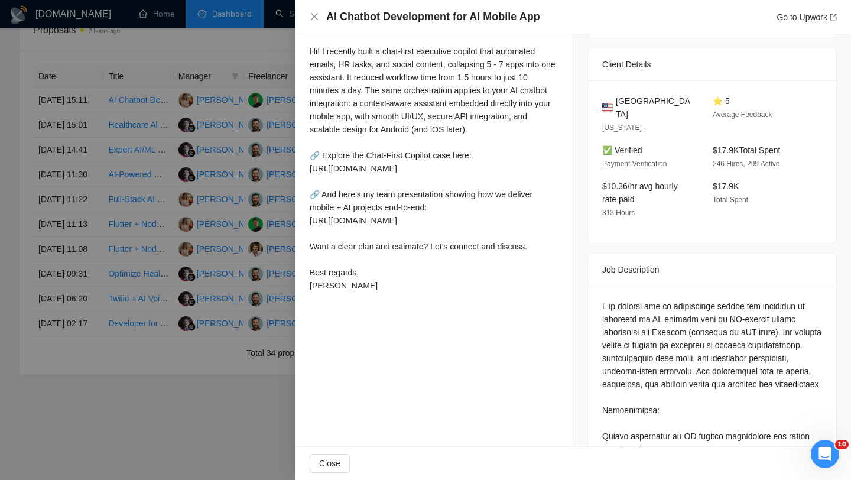
click at [422, 19] on h4 "AI Chatbot Development for AI Mobile App" at bounding box center [433, 16] width 214 height 15
click at [312, 19] on icon "close" at bounding box center [314, 16] width 7 height 7
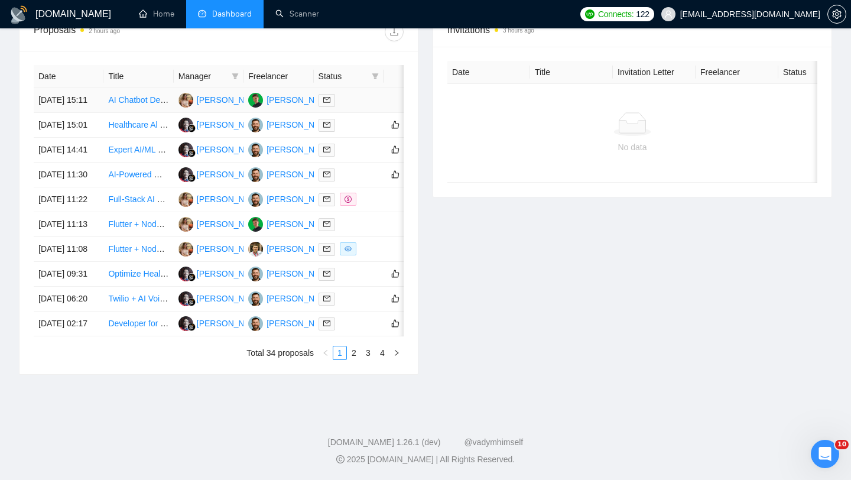
click at [89, 88] on td "[DATE] 15:11" at bounding box center [69, 100] width 70 height 25
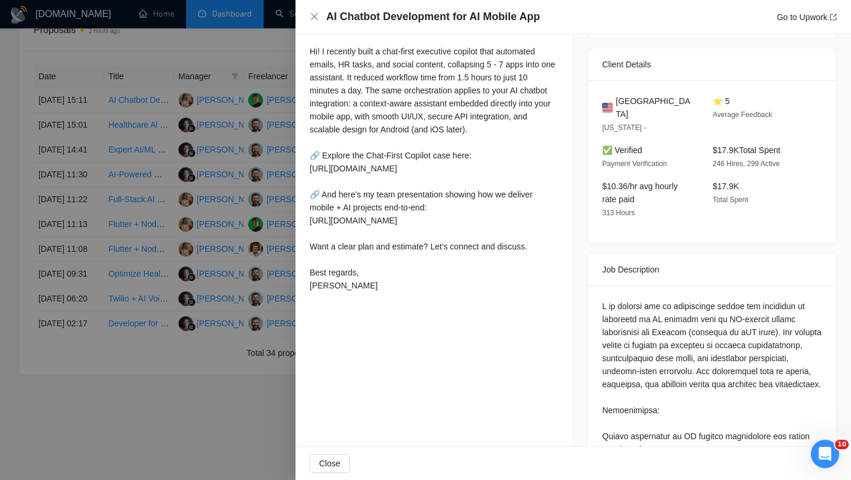
click at [643, 103] on span "United States" at bounding box center [655, 108] width 78 height 26
click at [315, 22] on div "AI Chatbot Development for AI Mobile App Go to Upwork" at bounding box center [573, 16] width 527 height 15
click at [314, 17] on icon "close" at bounding box center [314, 16] width 7 height 7
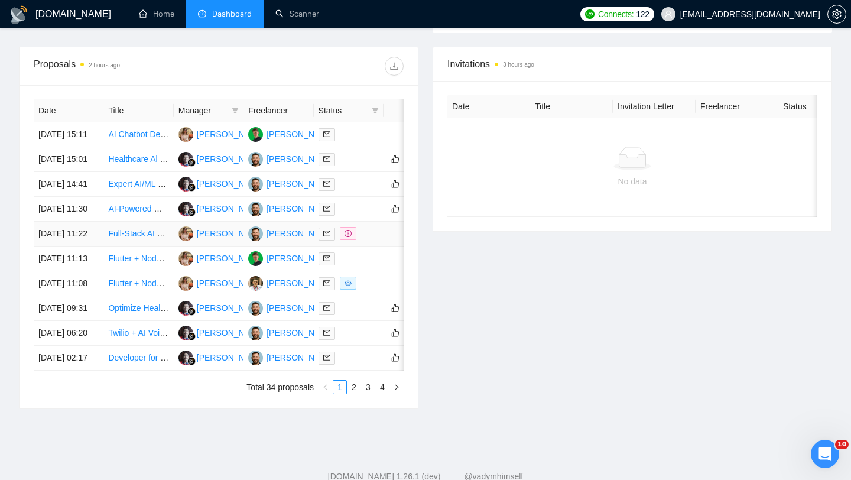
scroll to position [429, 0]
